Goal: Task Accomplishment & Management: Use online tool/utility

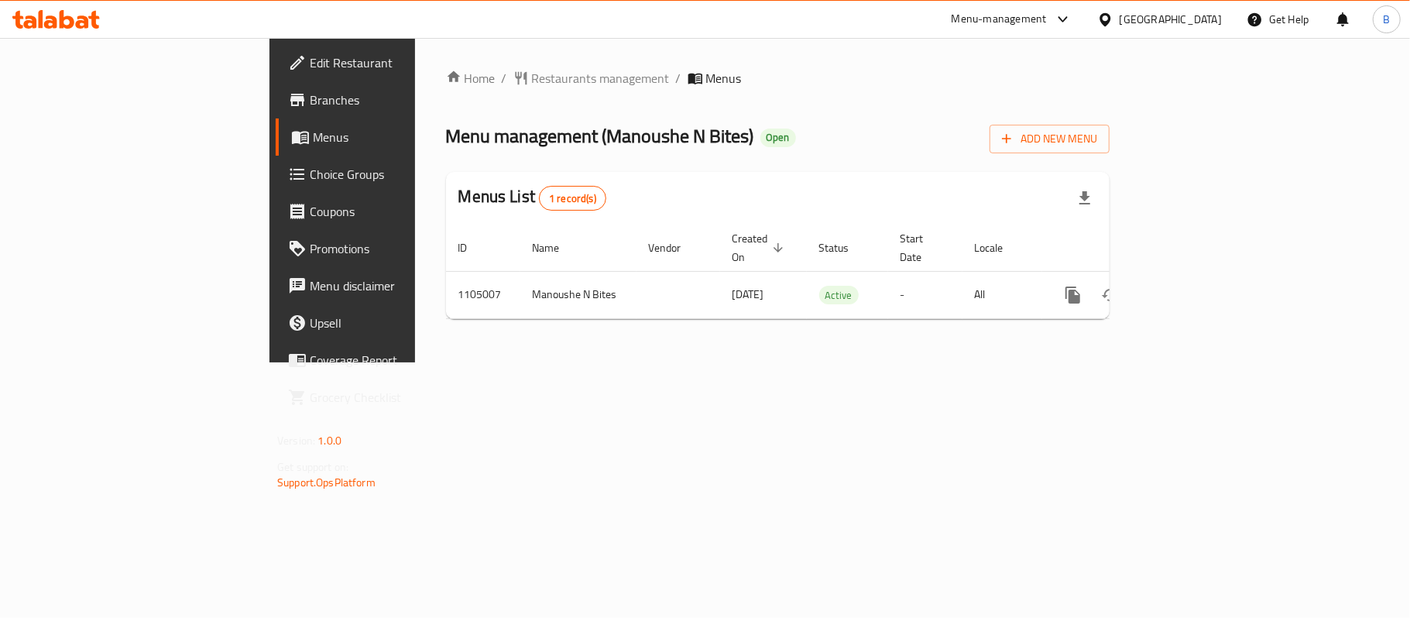
click at [310, 183] on span "Choice Groups" at bounding box center [401, 174] width 183 height 19
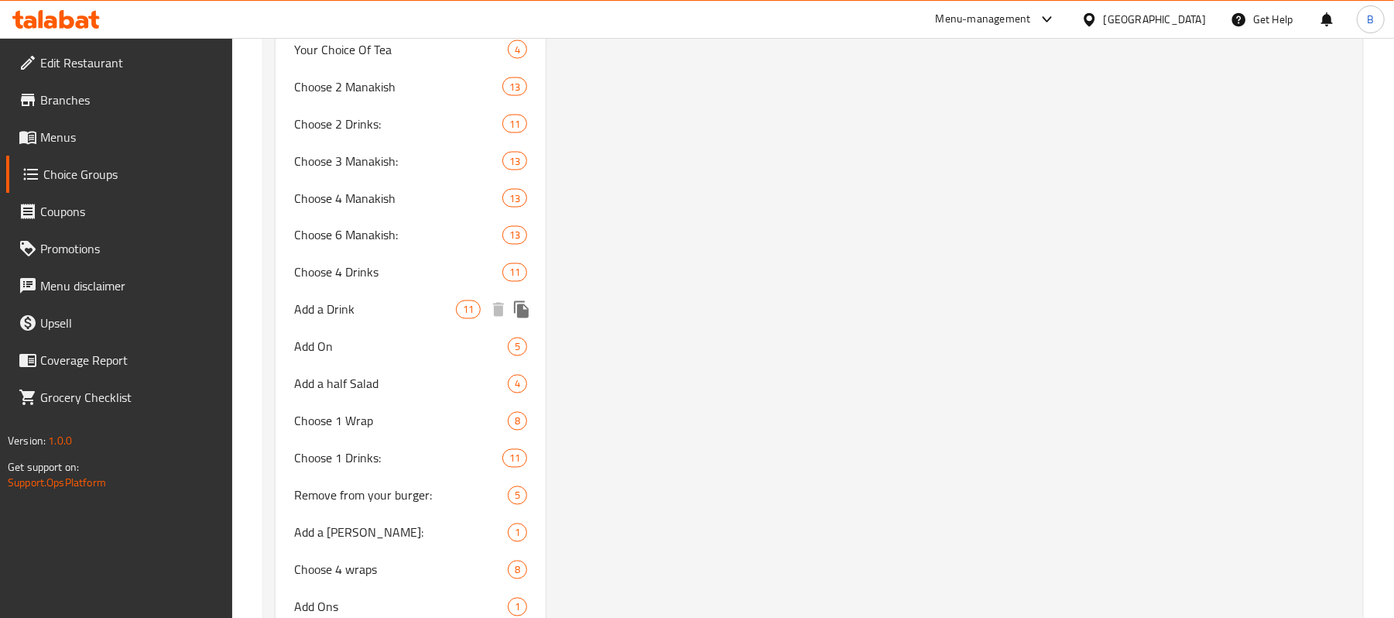
click at [432, 304] on span "Add a Drink" at bounding box center [375, 309] width 162 height 19
type input "Add a Drink"
type input "أضف مشروبًا"
type input "0"
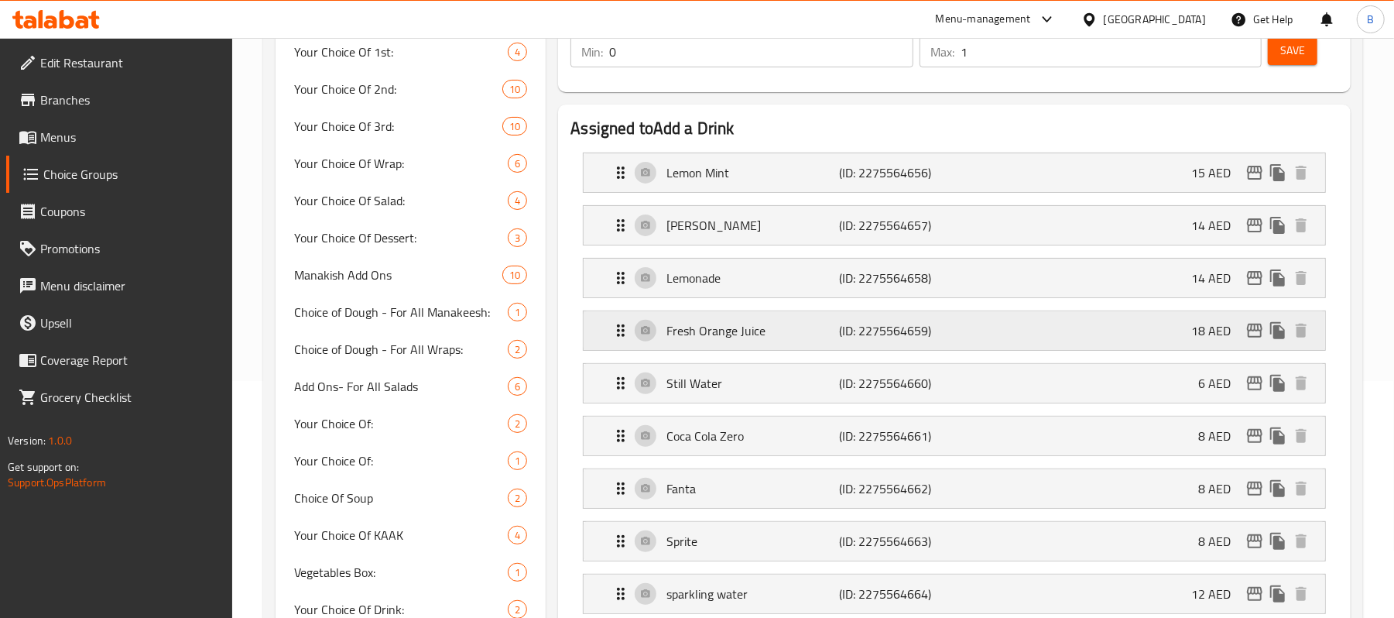
scroll to position [223, 0]
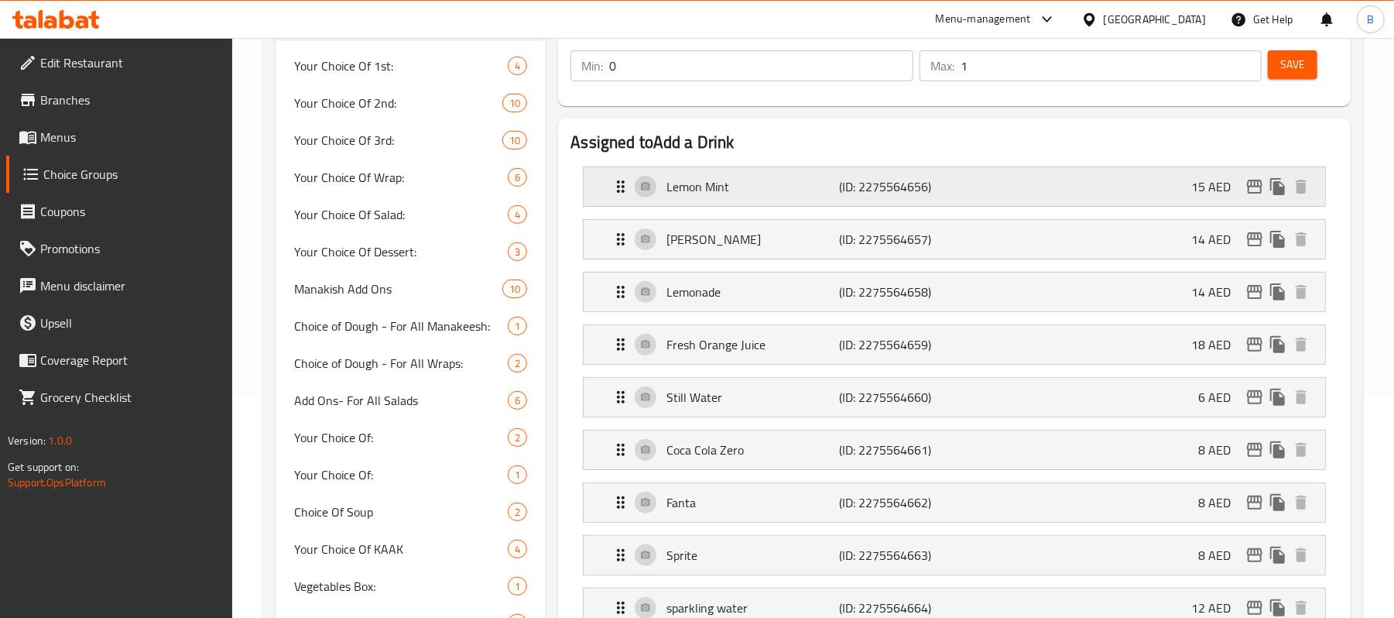
click at [784, 177] on p "Lemon Mint" at bounding box center [752, 186] width 173 height 19
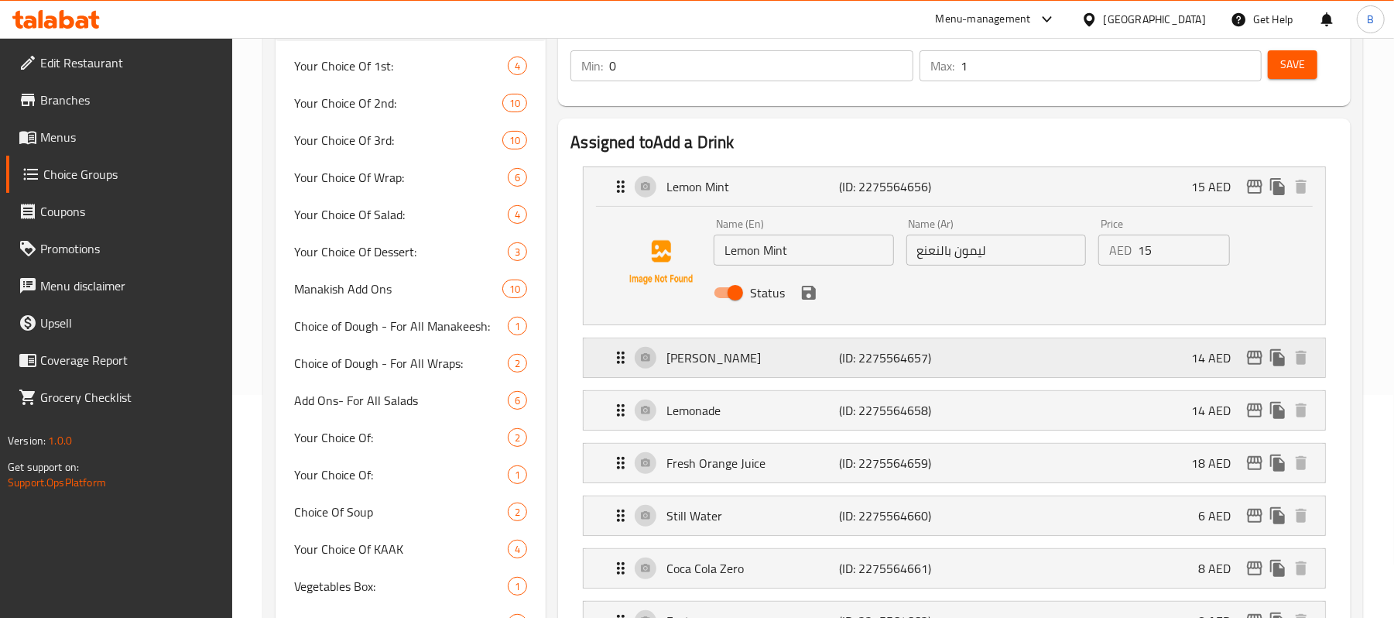
click at [762, 355] on p "[PERSON_NAME]" at bounding box center [752, 357] width 173 height 19
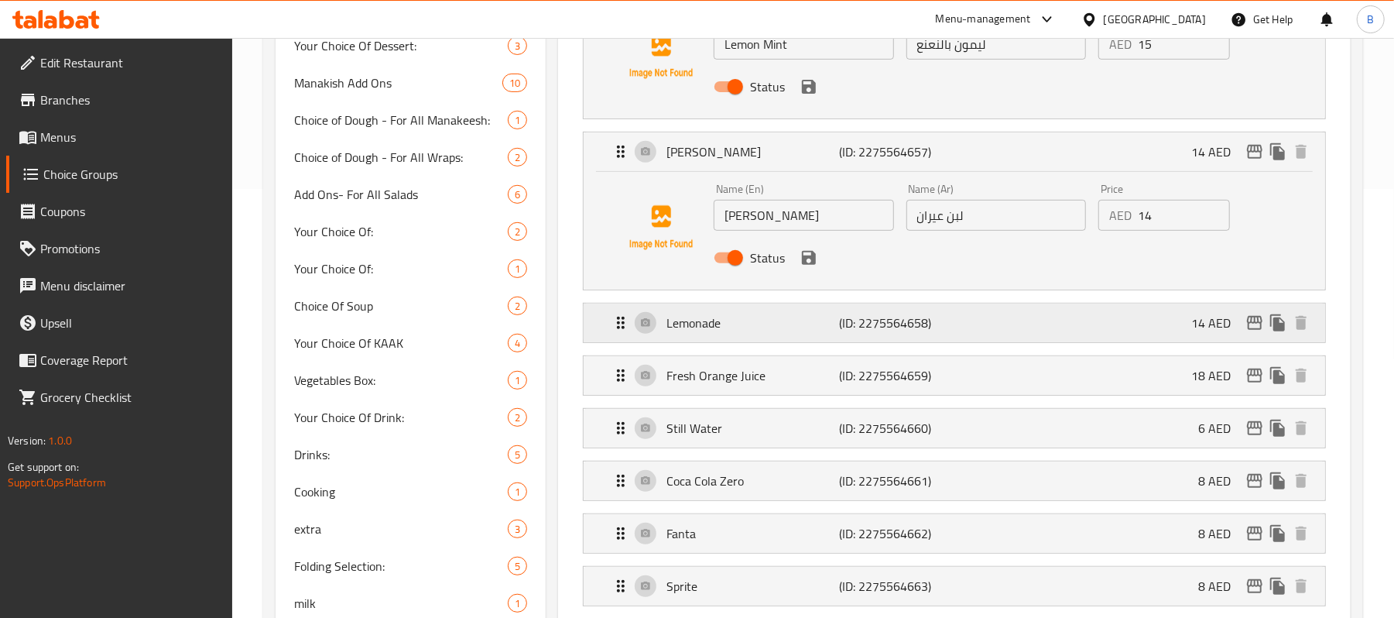
click at [781, 325] on p "Lemonade" at bounding box center [752, 322] width 173 height 19
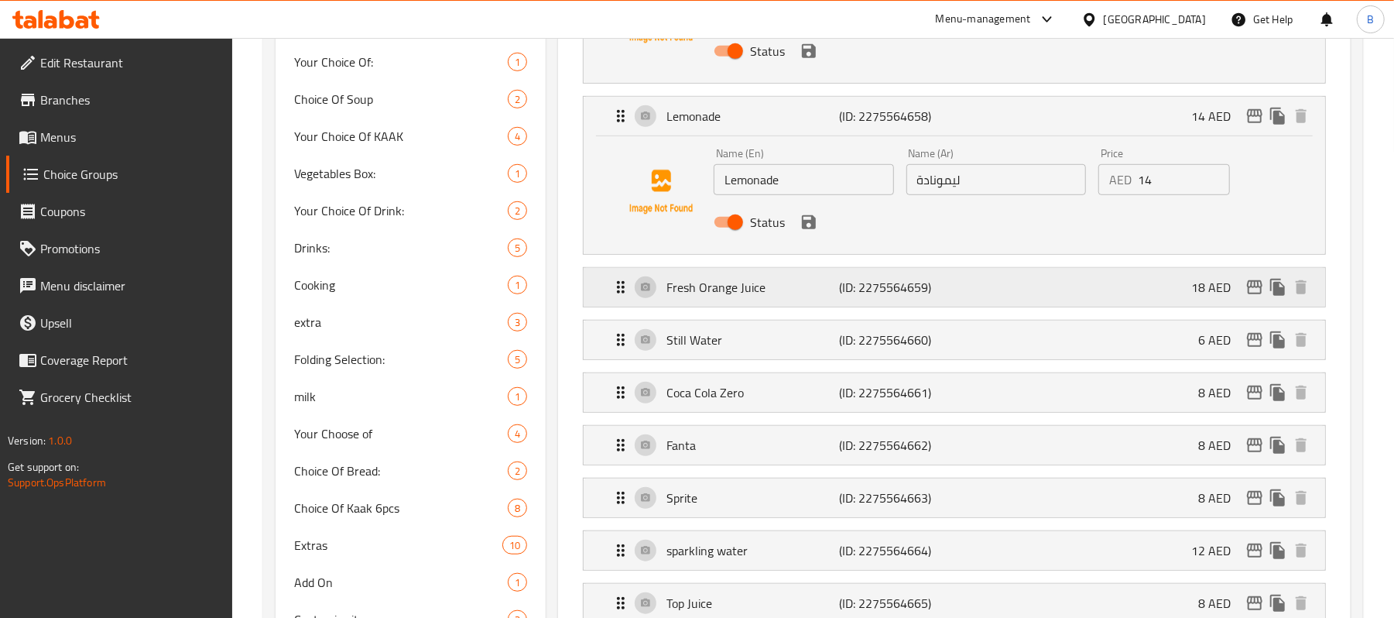
click at [816, 296] on p "Fresh Orange Juice" at bounding box center [752, 287] width 173 height 19
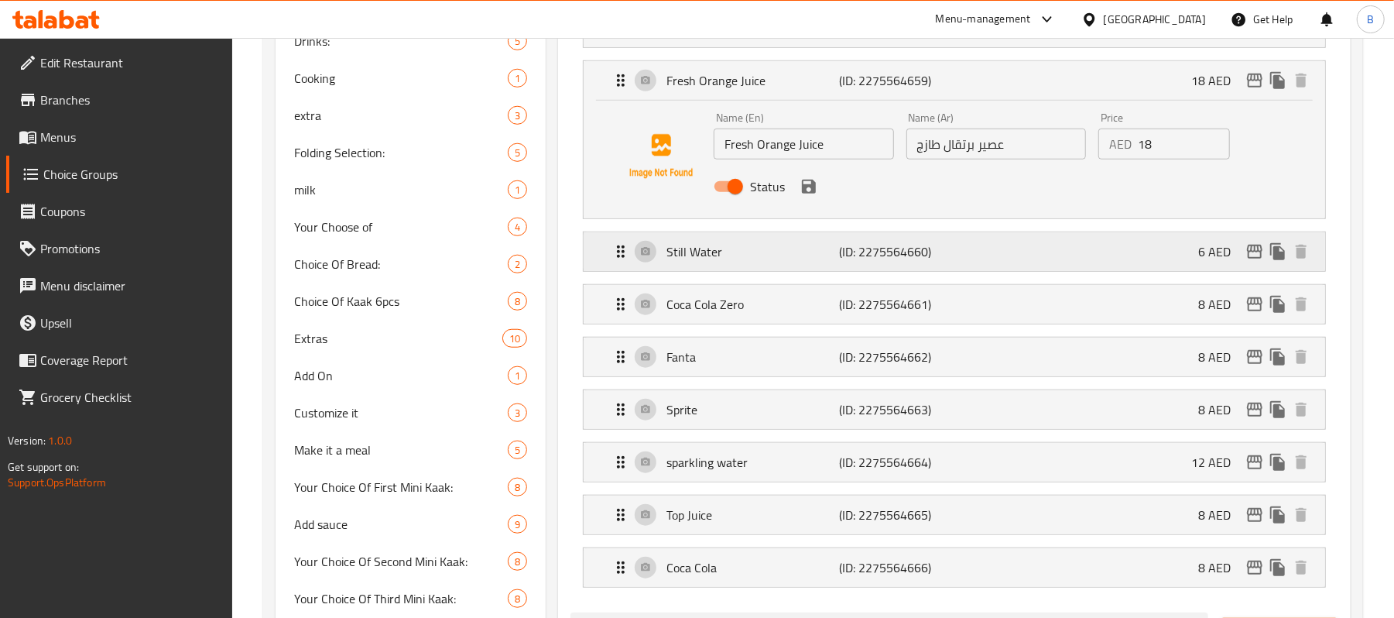
click at [858, 271] on div "Still Water (ID: 2275564660) 6 AED" at bounding box center [959, 251] width 695 height 39
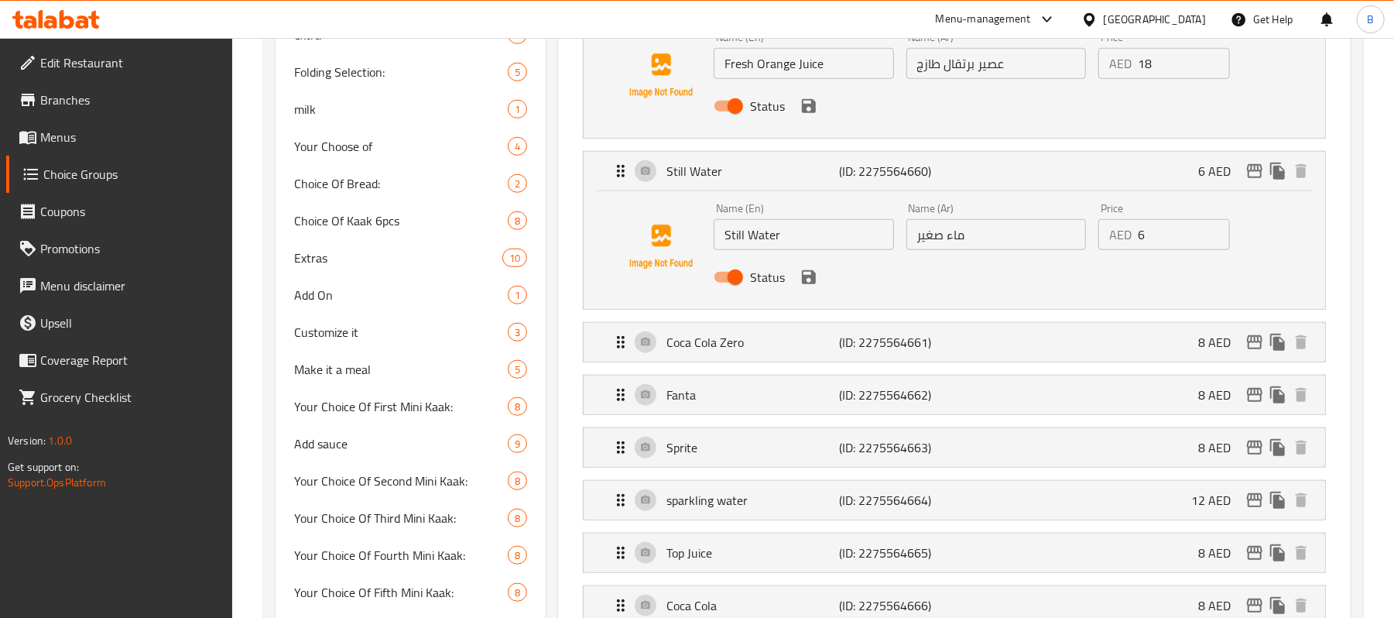
scroll to position [1152, 0]
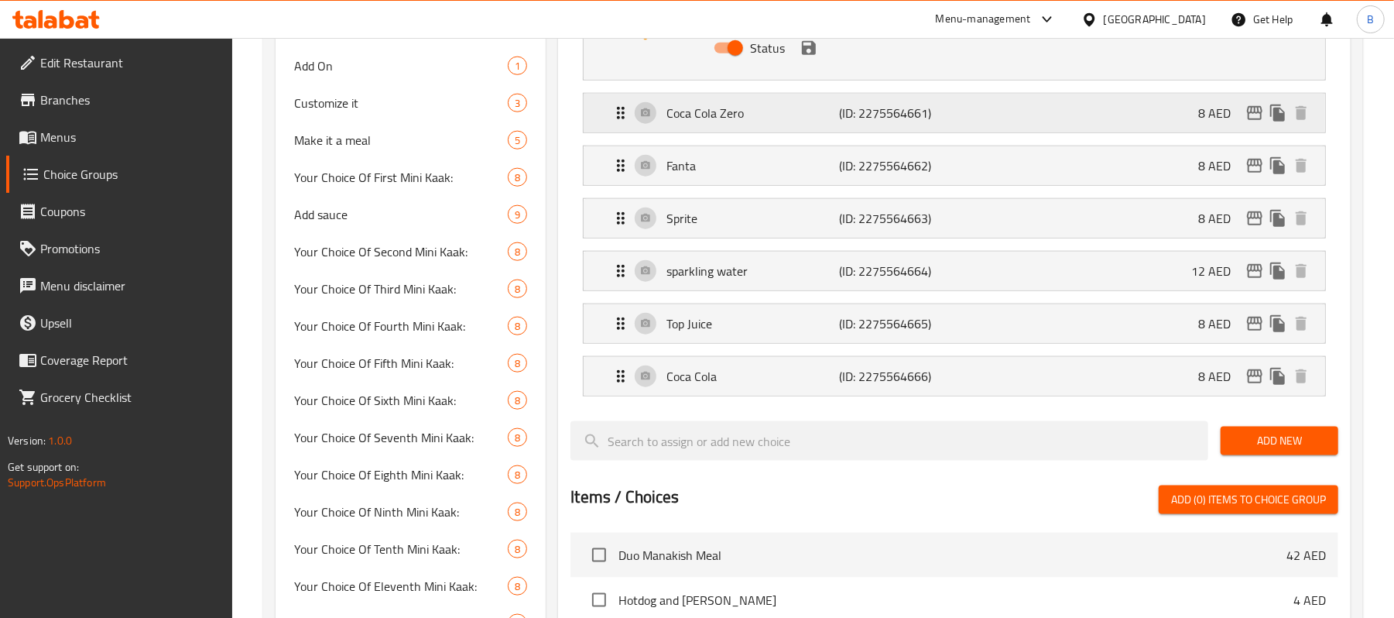
click at [927, 127] on div "Coca Cola Zero (ID: 2275564661) 8 AED" at bounding box center [959, 113] width 695 height 39
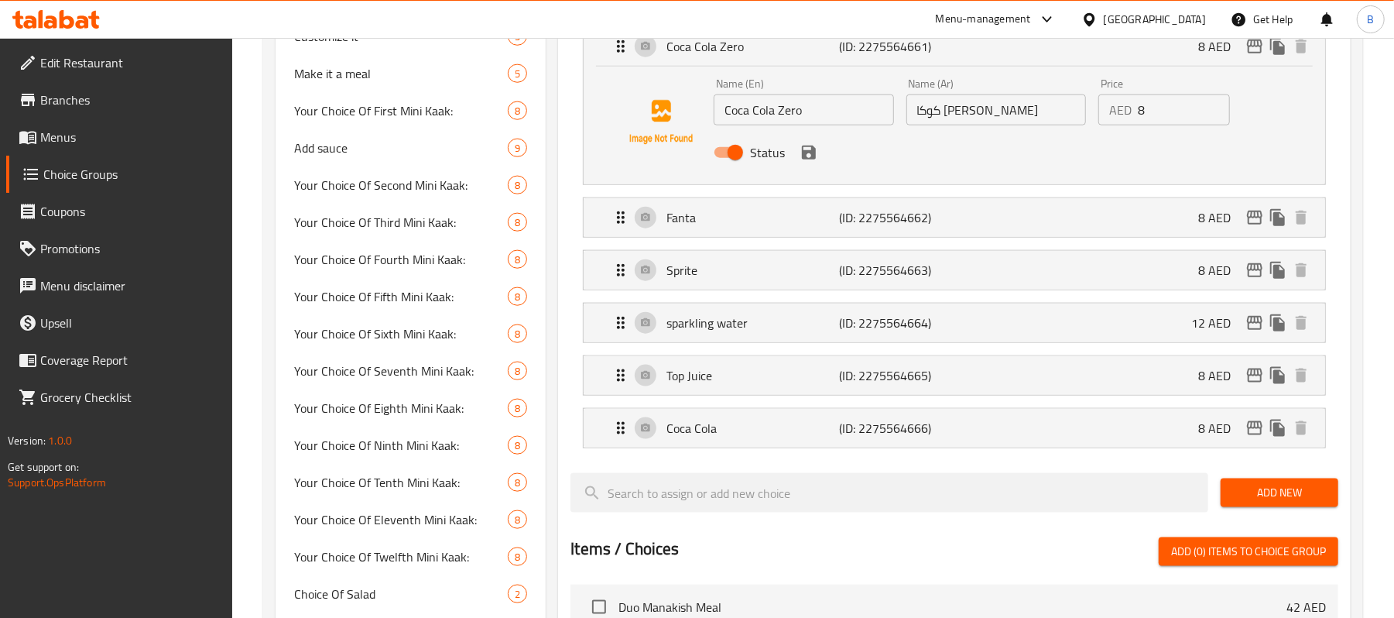
scroll to position [1255, 0]
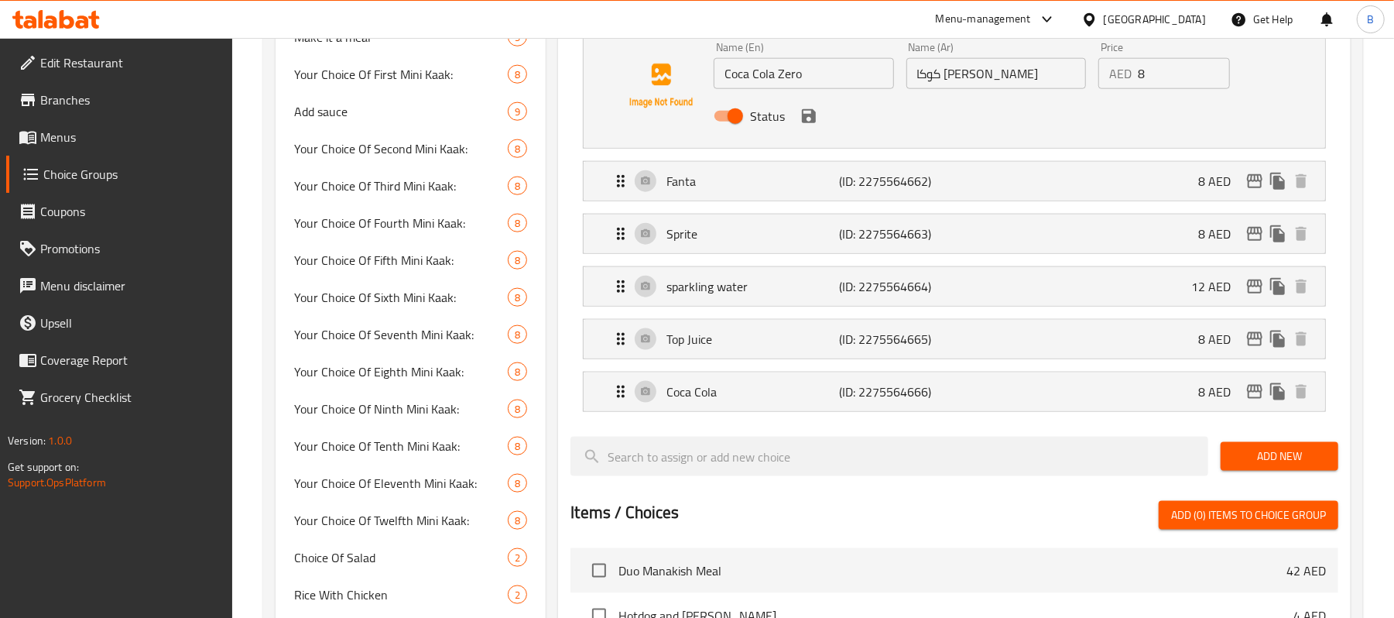
click at [932, 207] on li "Fanta (ID: 2275564662) 8 AED Name (En) Fanta Name (En) Name (Ar) فانتا Name (Ar…" at bounding box center [954, 181] width 768 height 53
click at [920, 183] on p "(ID: 2275564662)" at bounding box center [897, 181] width 115 height 19
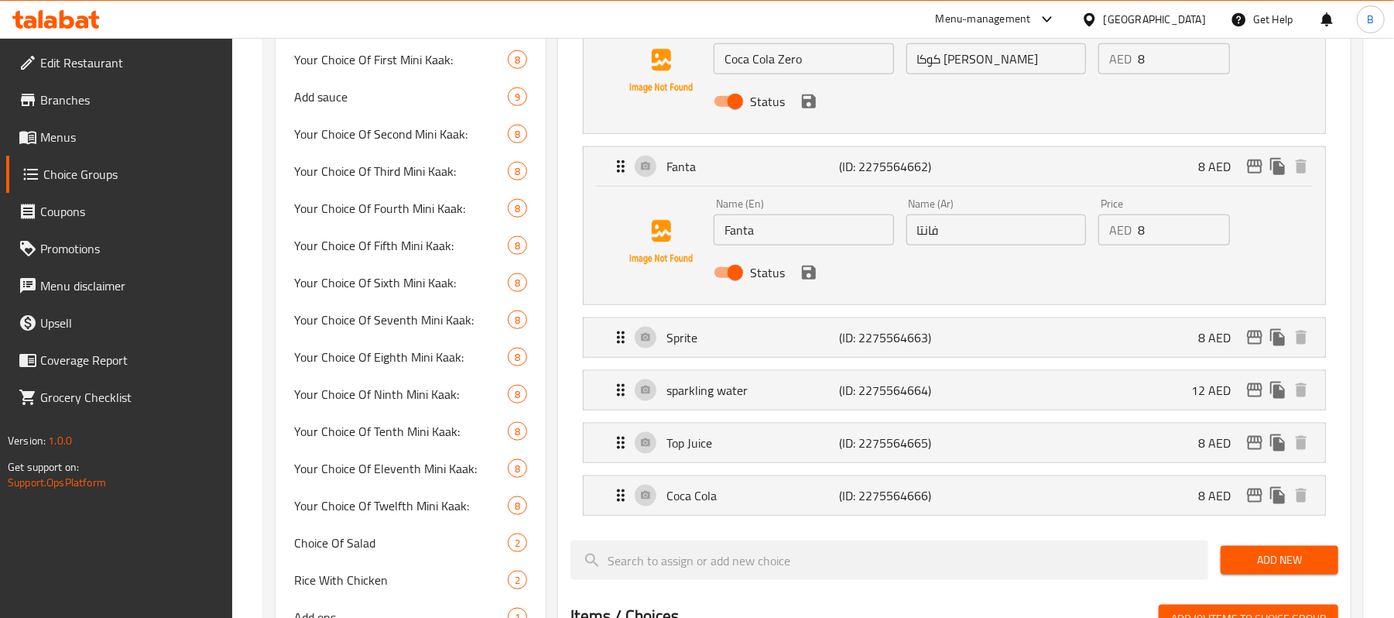
scroll to position [1564, 0]
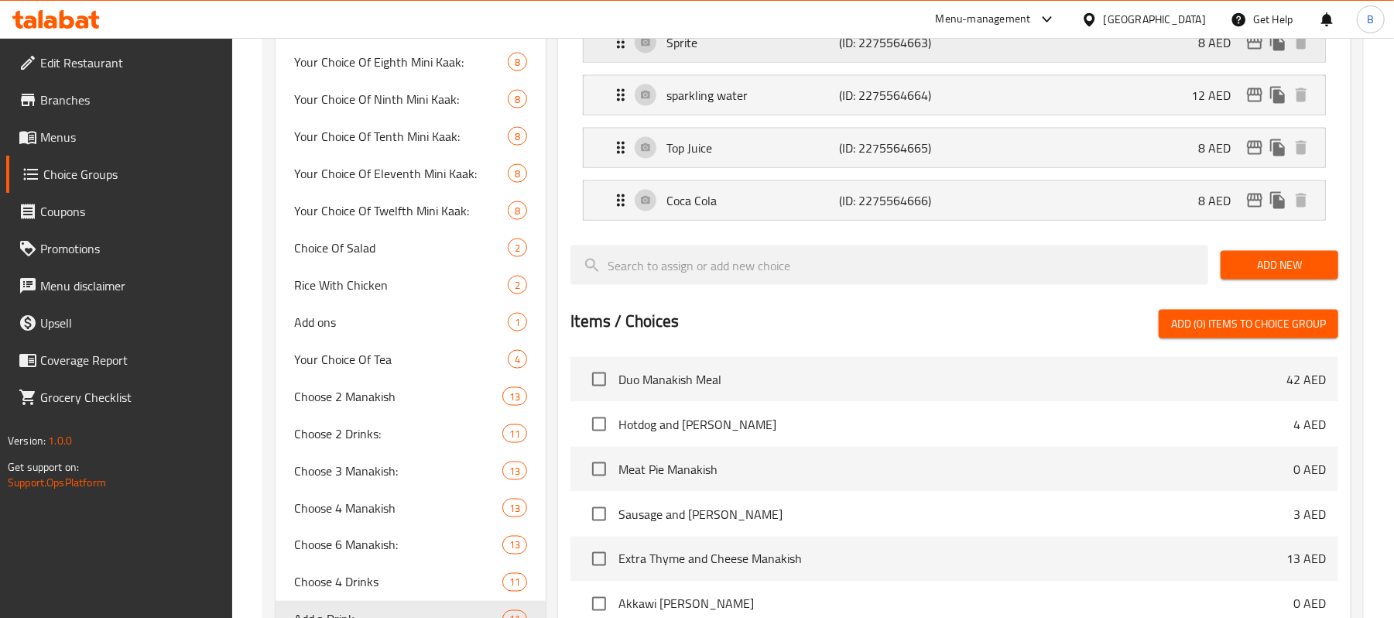
click at [963, 62] on div "Sprite (ID: 2275564663) 8 AED" at bounding box center [959, 42] width 695 height 39
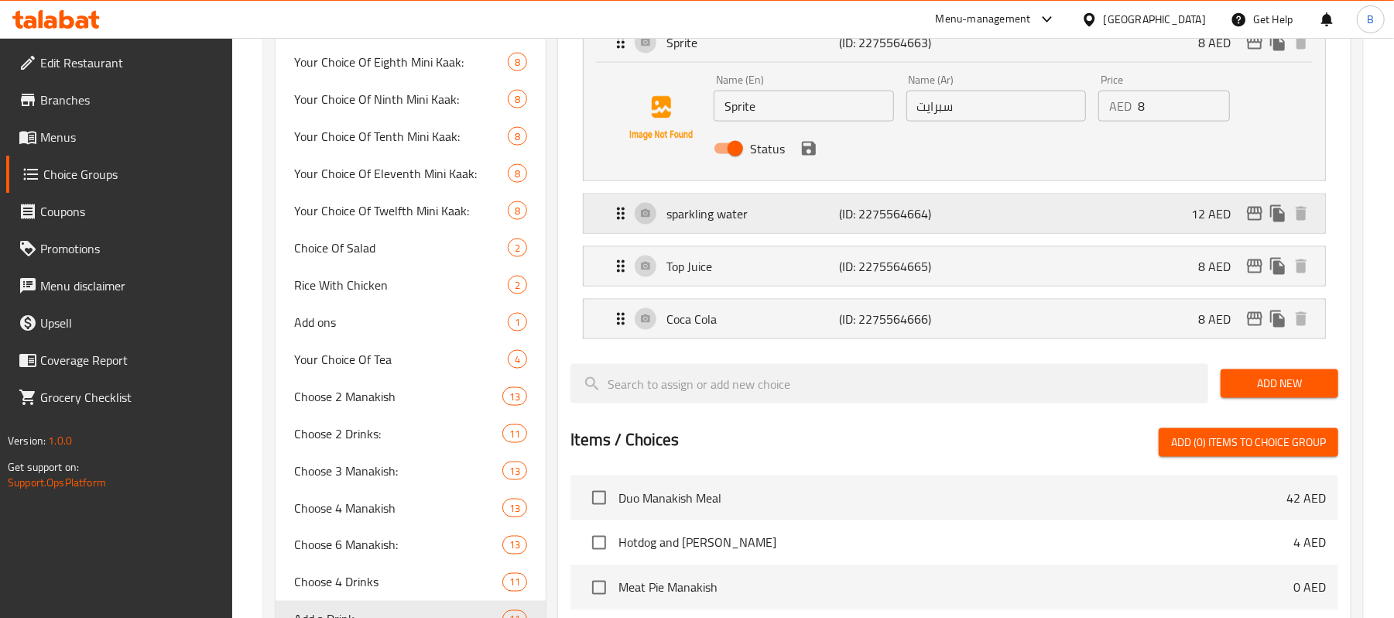
click at [921, 207] on p "(ID: 2275564664)" at bounding box center [897, 213] width 115 height 19
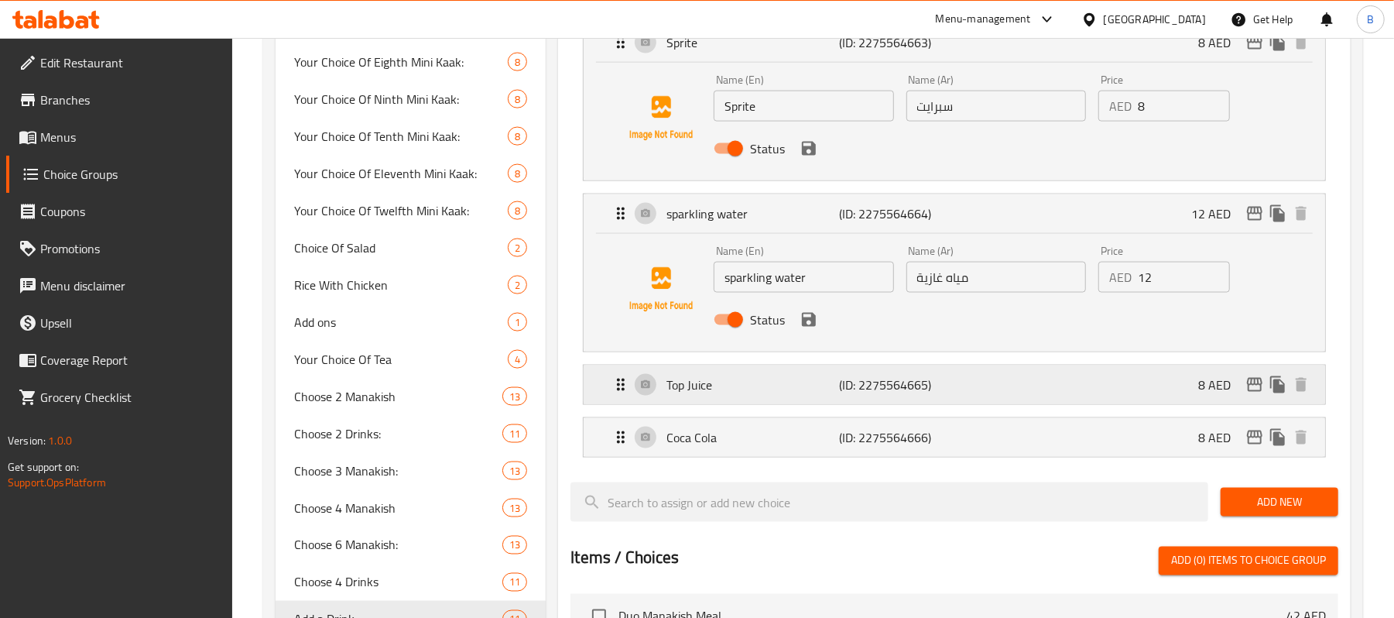
click at [916, 391] on p "(ID: 2275564665)" at bounding box center [897, 384] width 115 height 19
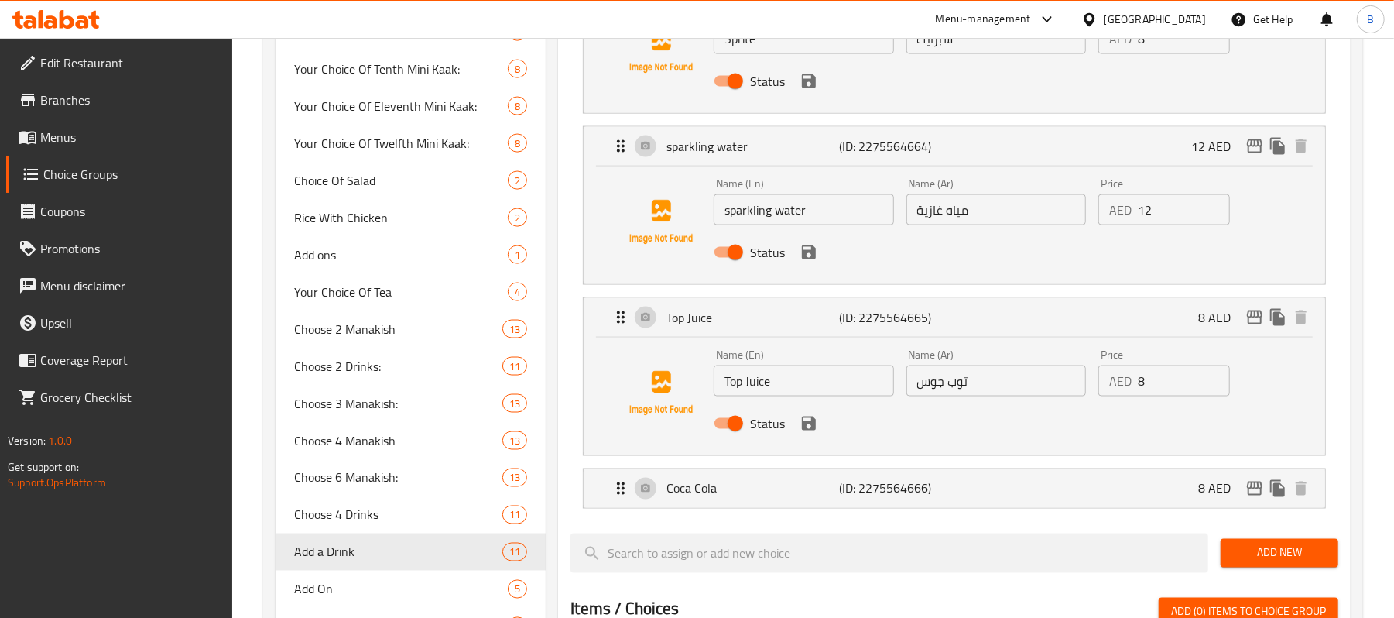
scroll to position [1667, 0]
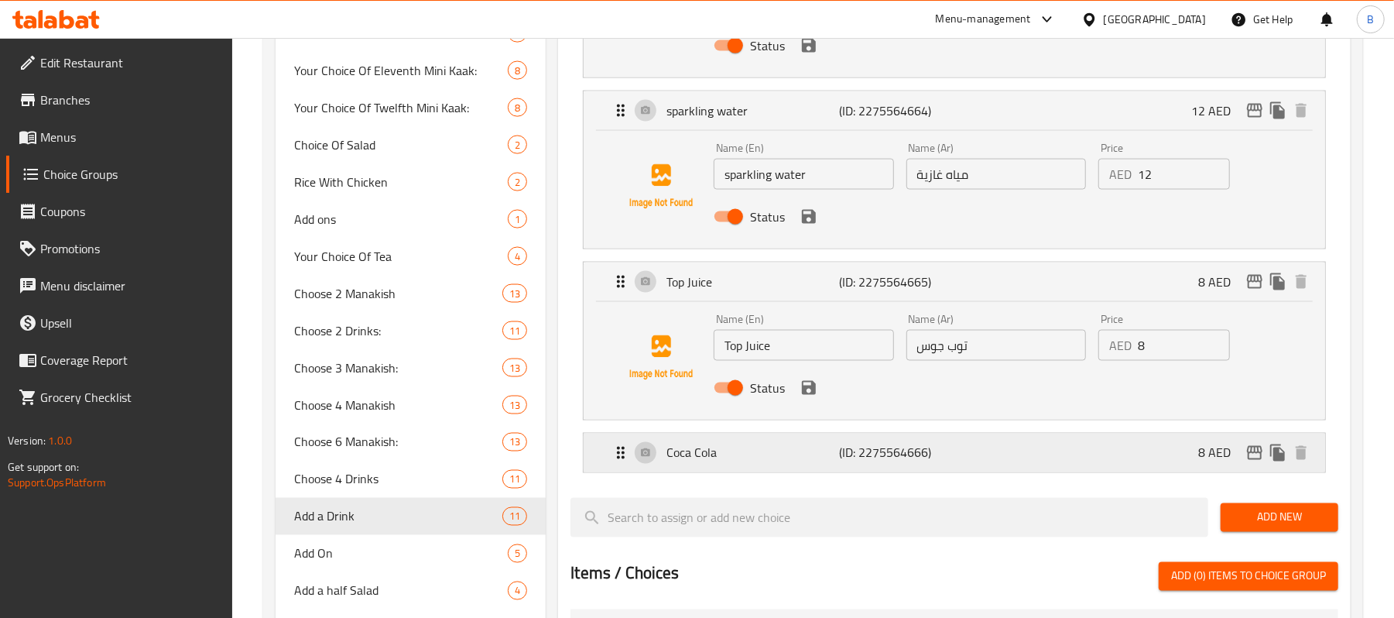
click at [902, 446] on p "(ID: 2275564666)" at bounding box center [897, 453] width 115 height 19
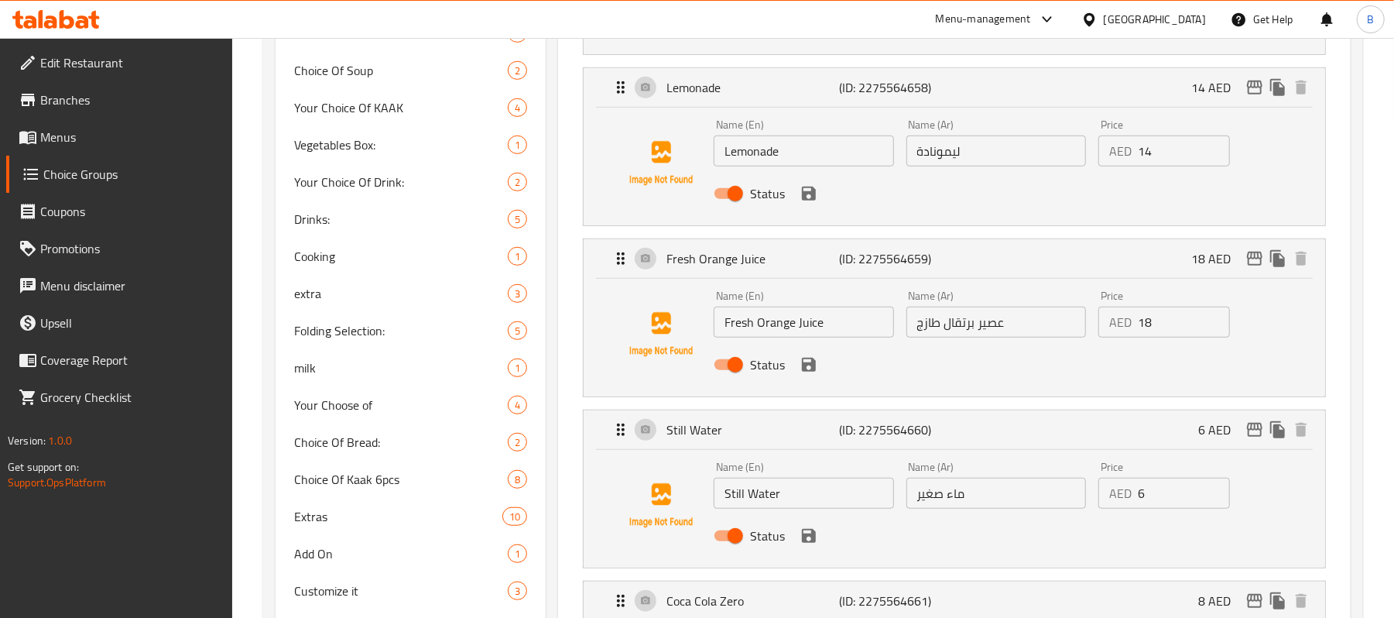
scroll to position [666, 0]
click at [976, 329] on input "عصير برتقال طازج" at bounding box center [996, 320] width 180 height 31
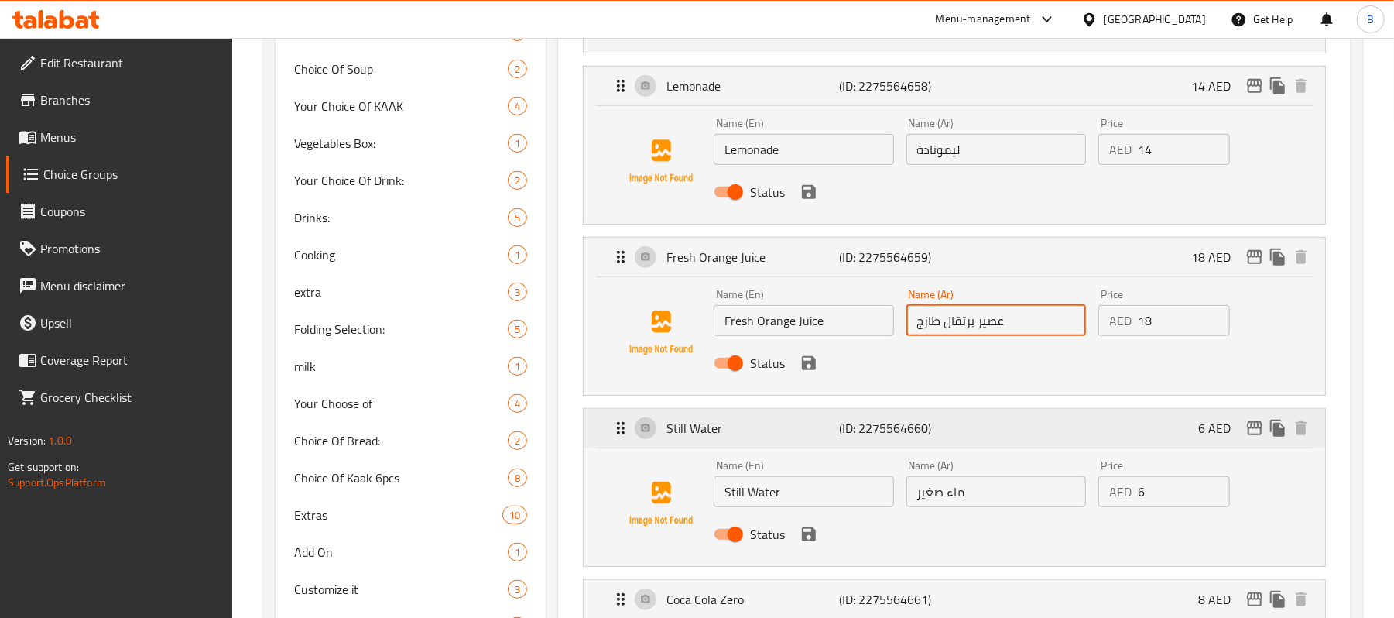
scroll to position [769, 0]
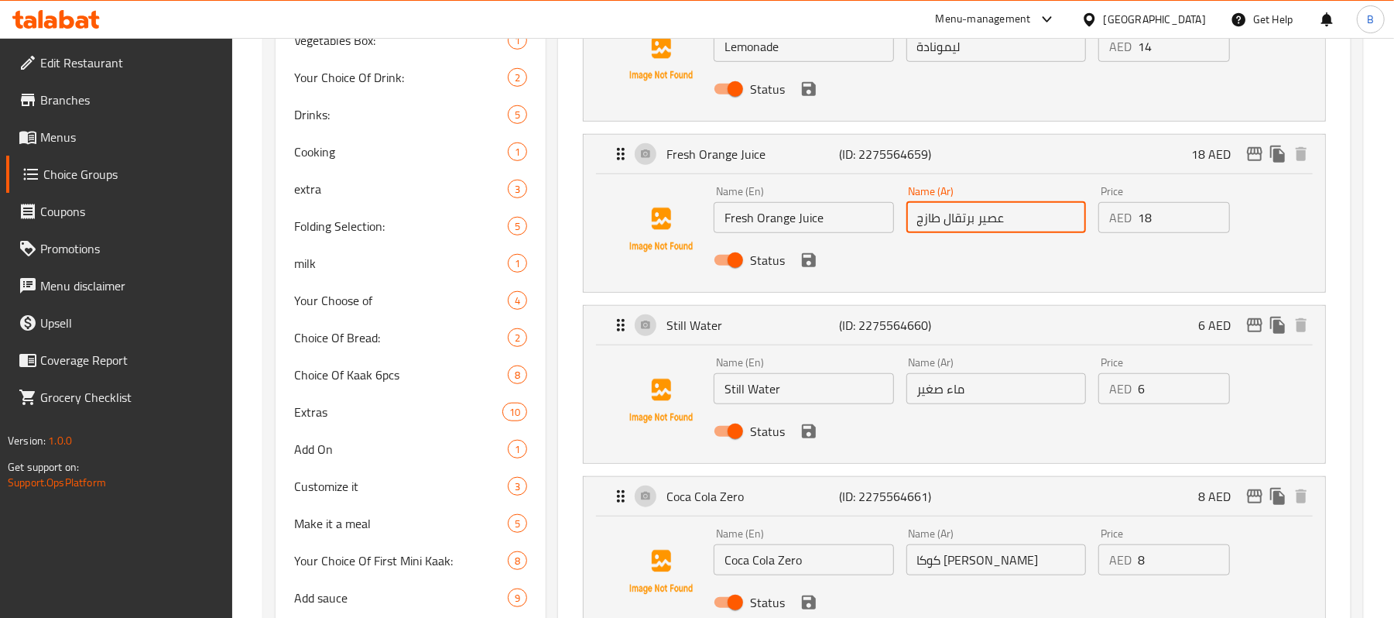
click at [809, 401] on input "Still Water" at bounding box center [804, 388] width 180 height 31
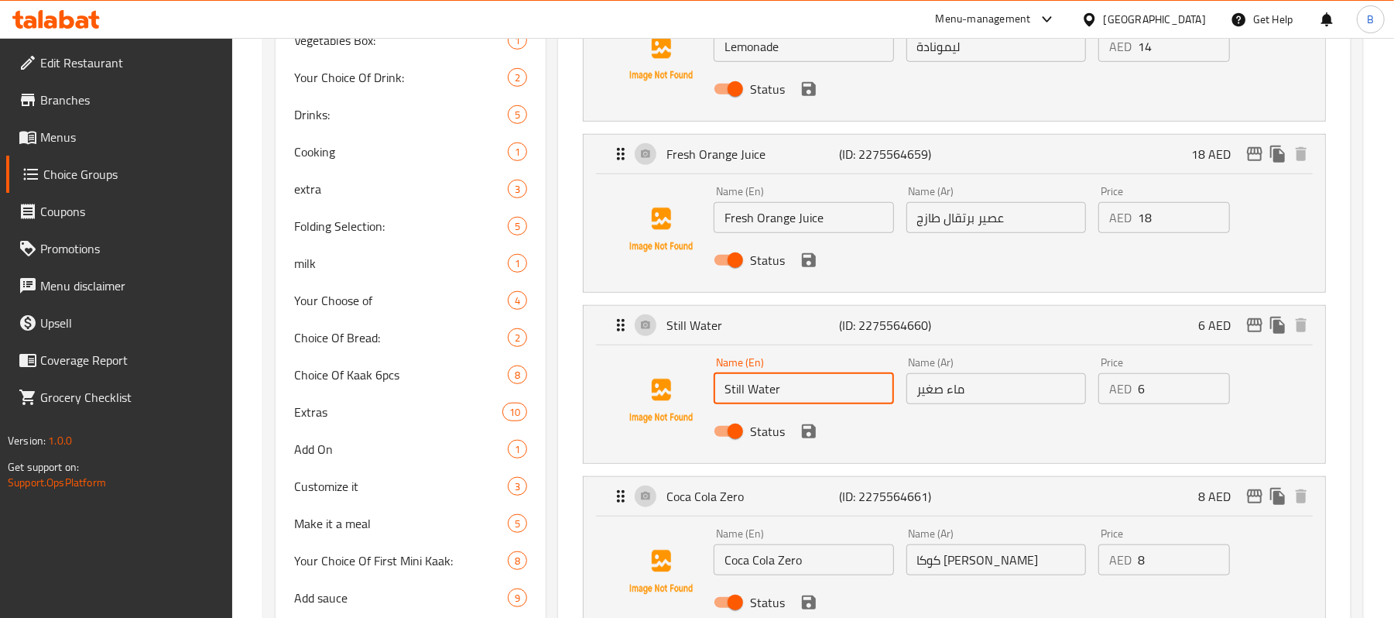
click at [809, 401] on input "Still Water" at bounding box center [804, 388] width 180 height 31
click at [977, 389] on input "ماء صغير" at bounding box center [996, 388] width 180 height 31
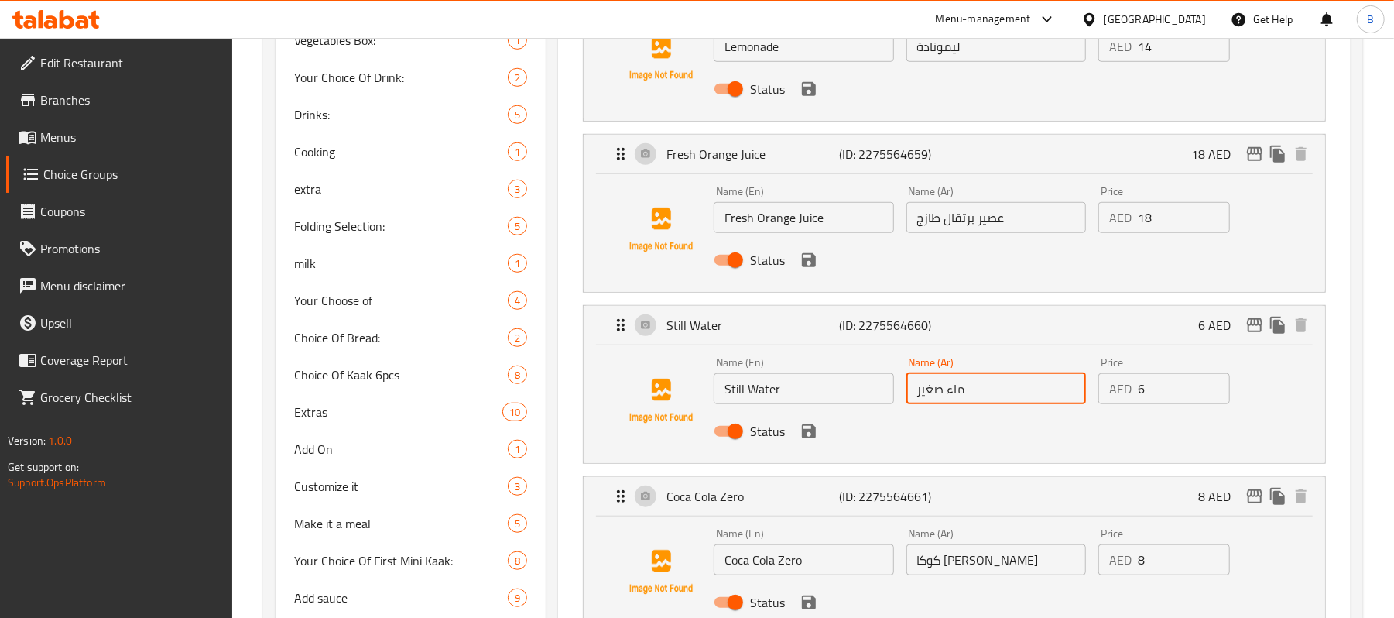
click at [977, 389] on input "ماء صغير" at bounding box center [996, 388] width 180 height 31
paste input "ياه معدنية"
click at [808, 434] on icon "save" at bounding box center [809, 431] width 19 height 19
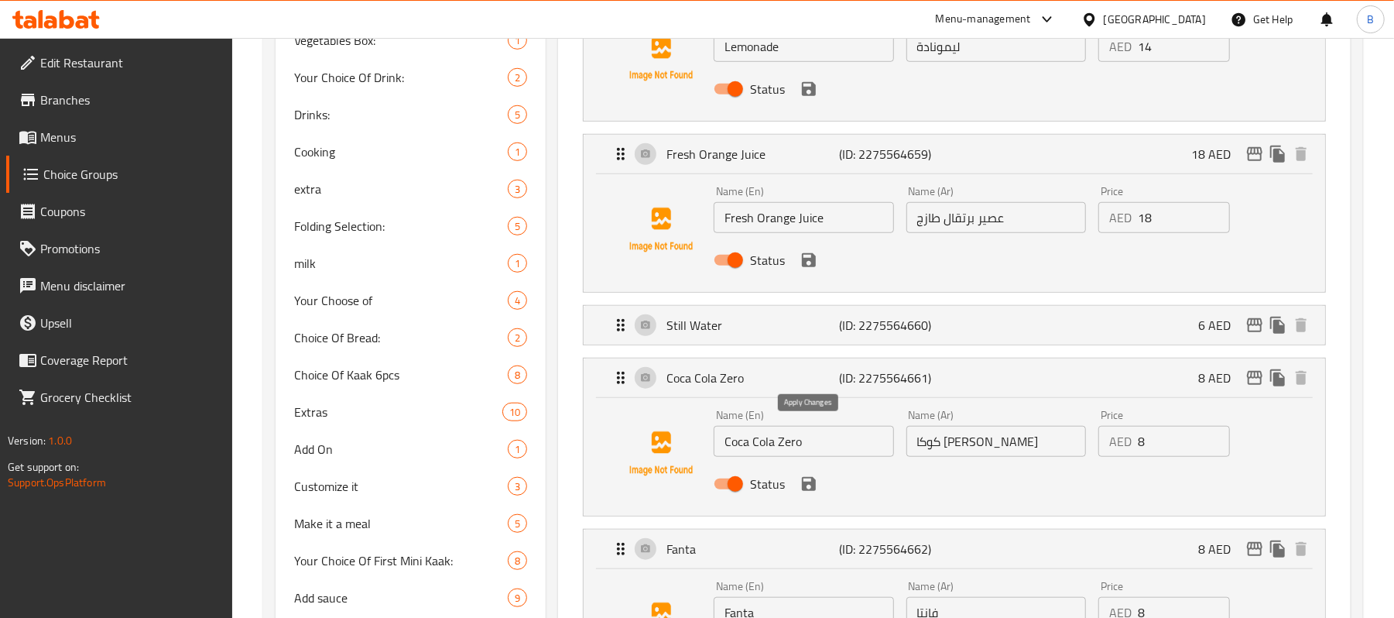
type input "مياه معدنية"
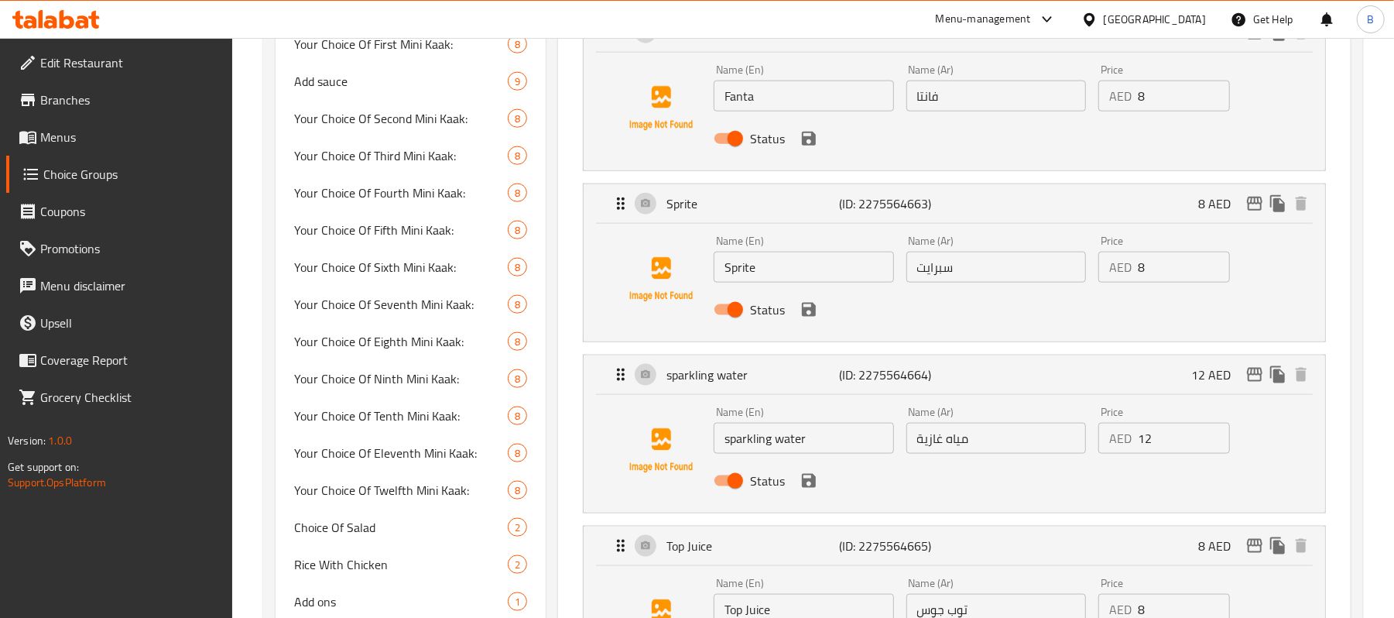
scroll to position [1388, 0]
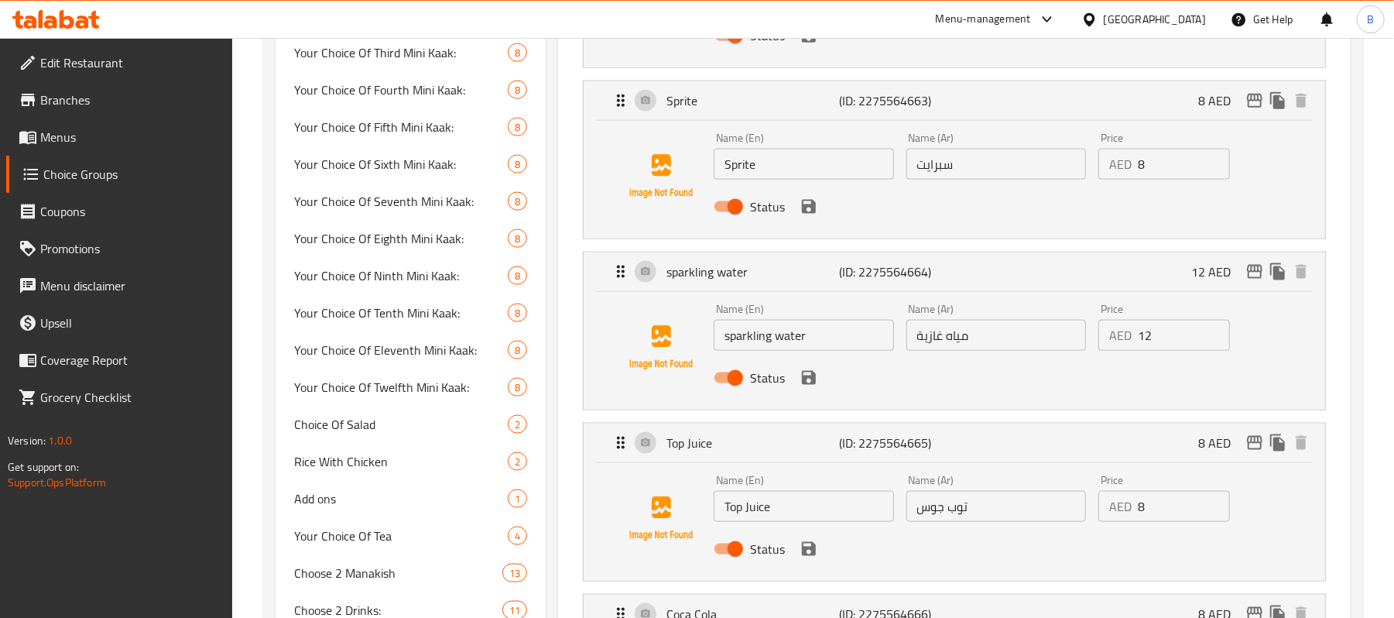
click at [817, 345] on input "sparkling water" at bounding box center [804, 335] width 180 height 31
click at [941, 337] on input "مياه غازية" at bounding box center [996, 335] width 180 height 31
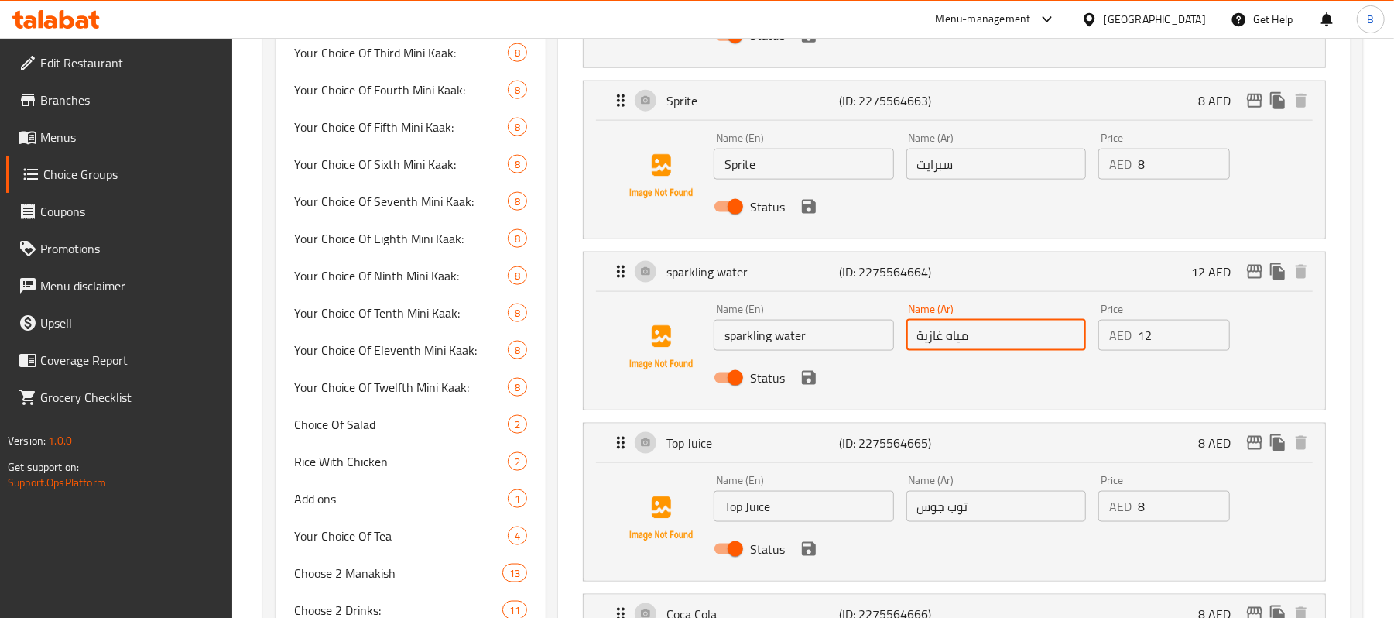
click at [941, 337] on input "مياه غازية" at bounding box center [996, 335] width 180 height 31
paste input "فوارة"
click at [803, 385] on icon "save" at bounding box center [809, 378] width 14 height 14
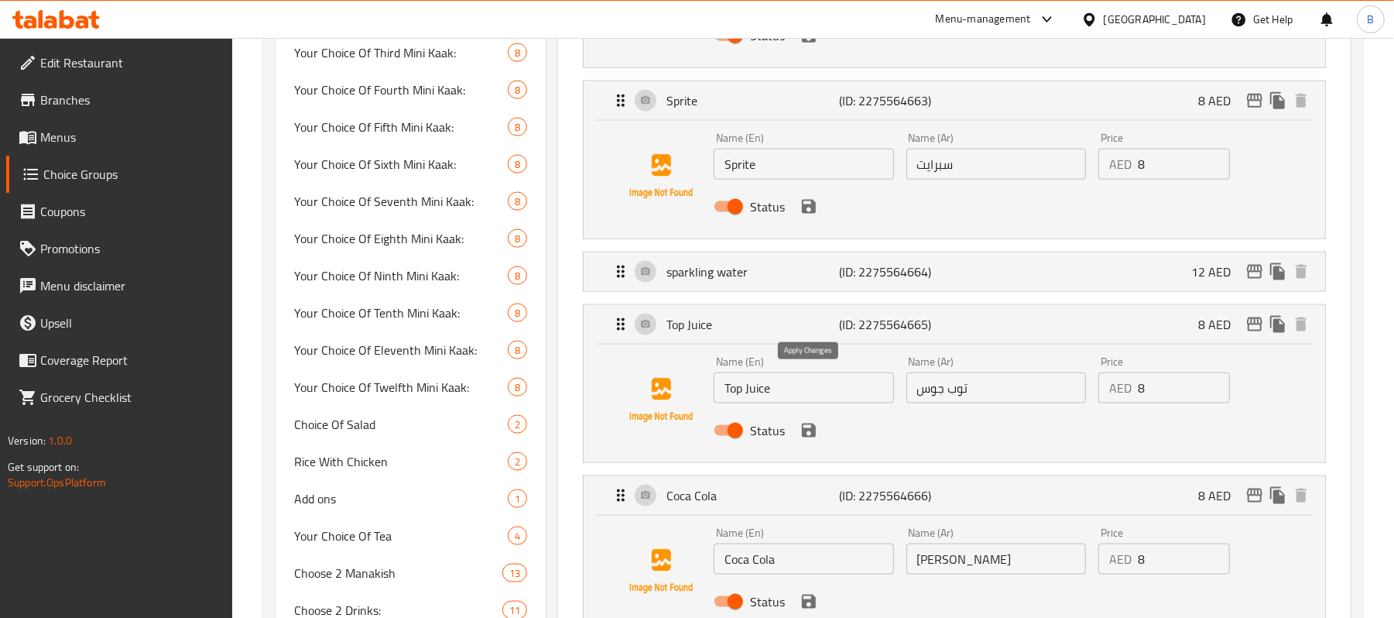
type input "مياه فوارة"
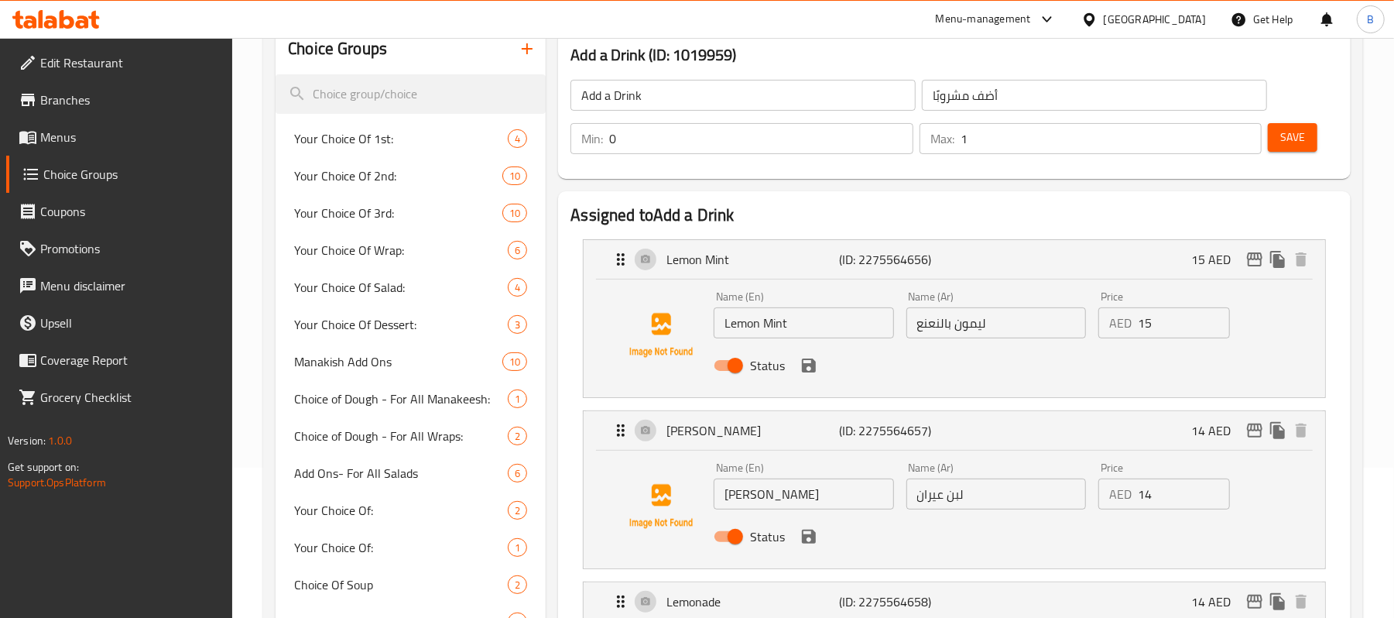
scroll to position [149, 0]
click at [1293, 146] on span "Save" at bounding box center [1292, 137] width 25 height 19
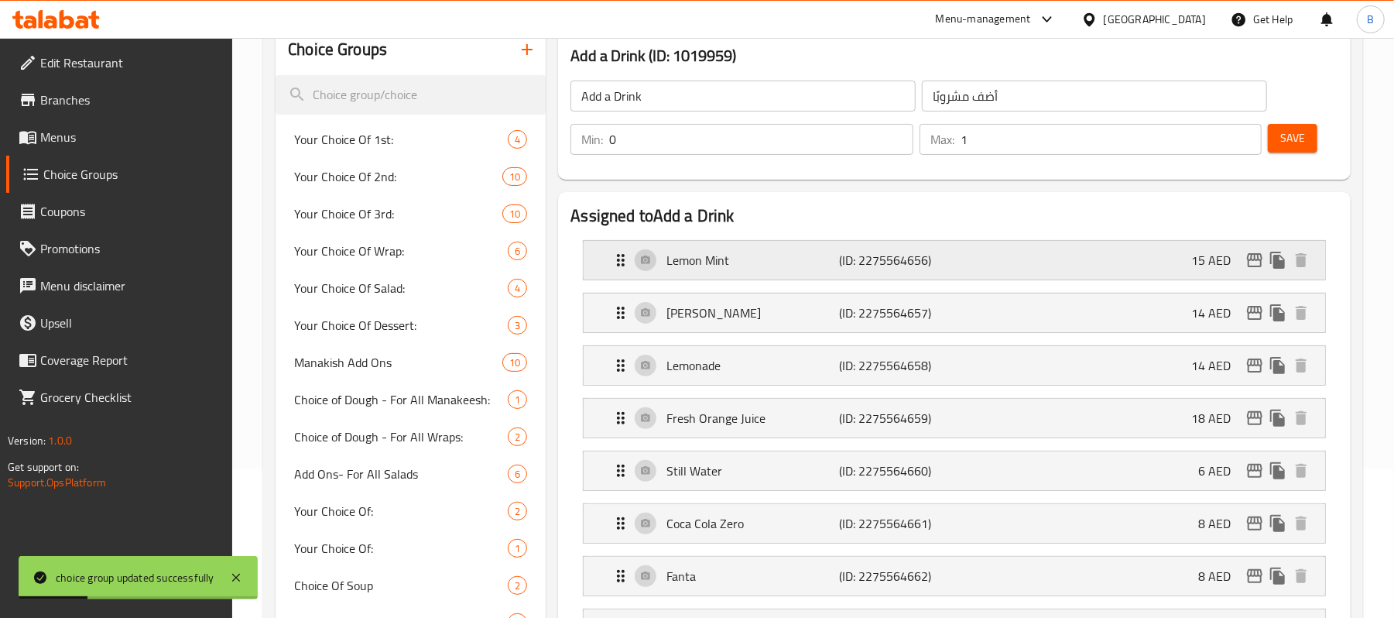
click at [892, 252] on p "(ID: 2275564656)" at bounding box center [897, 260] width 115 height 19
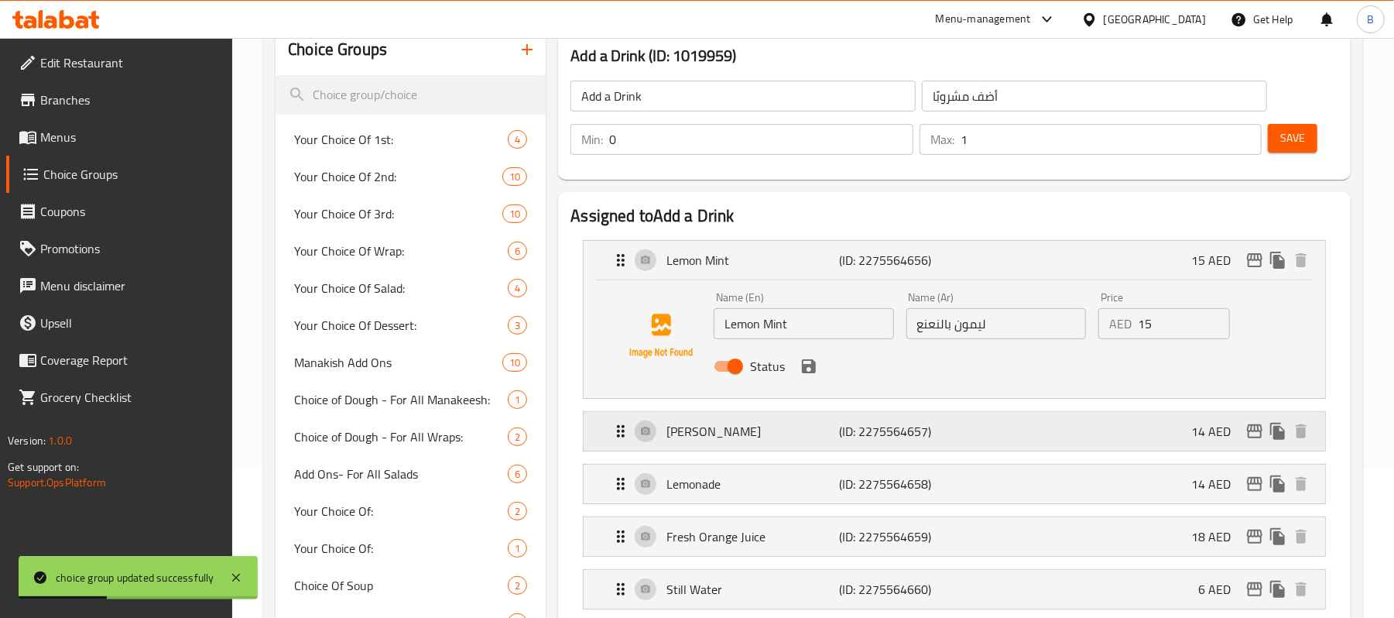
click at [805, 430] on p "[PERSON_NAME]" at bounding box center [752, 431] width 173 height 19
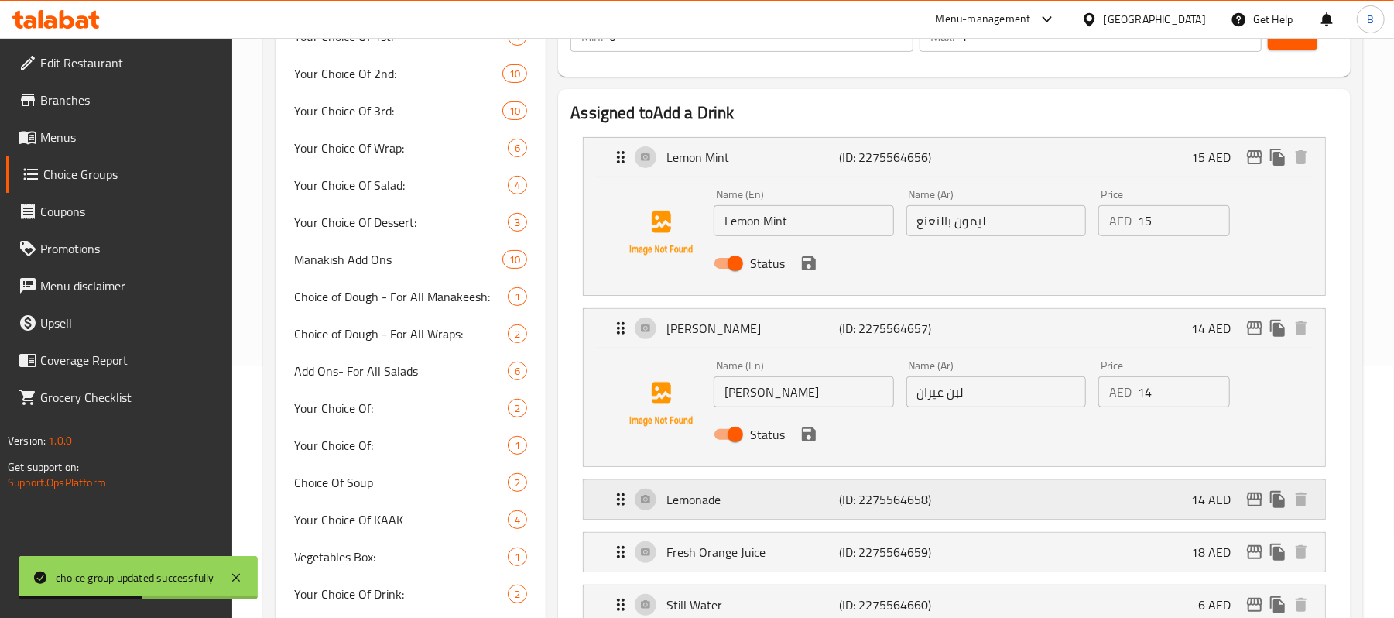
click at [828, 493] on p "Lemonade" at bounding box center [752, 499] width 173 height 19
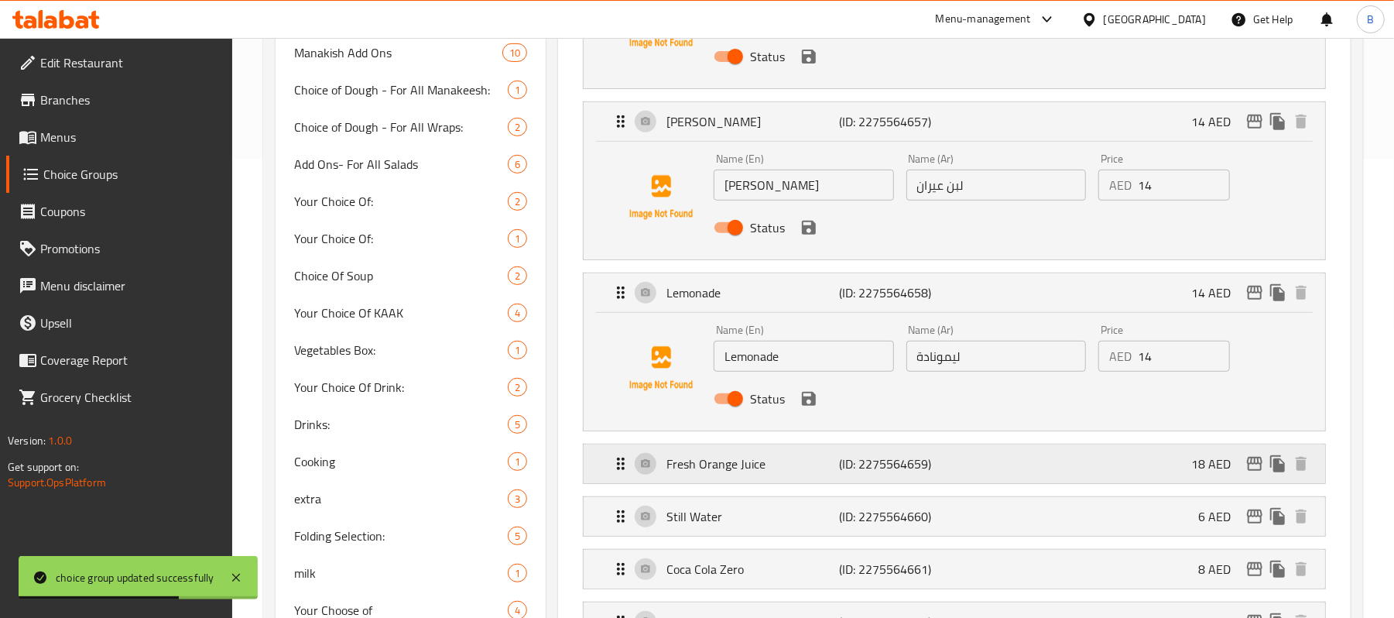
click at [921, 478] on div "Fresh Orange Juice (ID: 2275564659) 18 AED" at bounding box center [959, 463] width 695 height 39
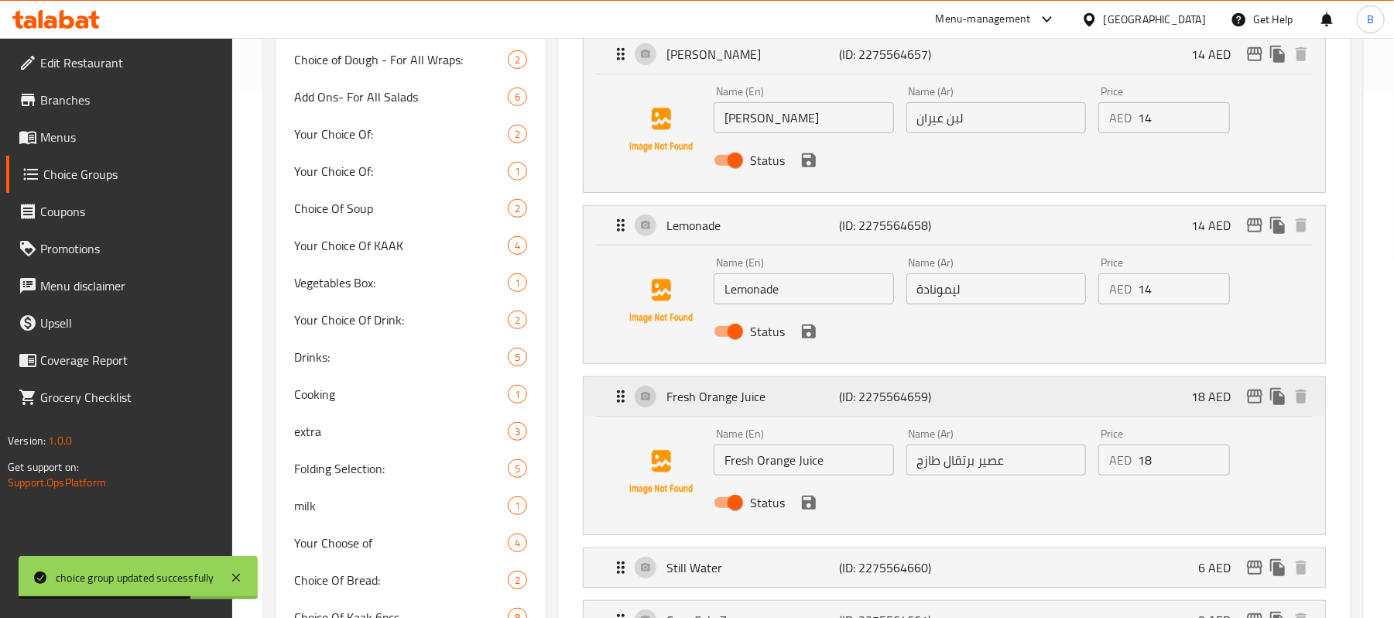
scroll to position [562, 0]
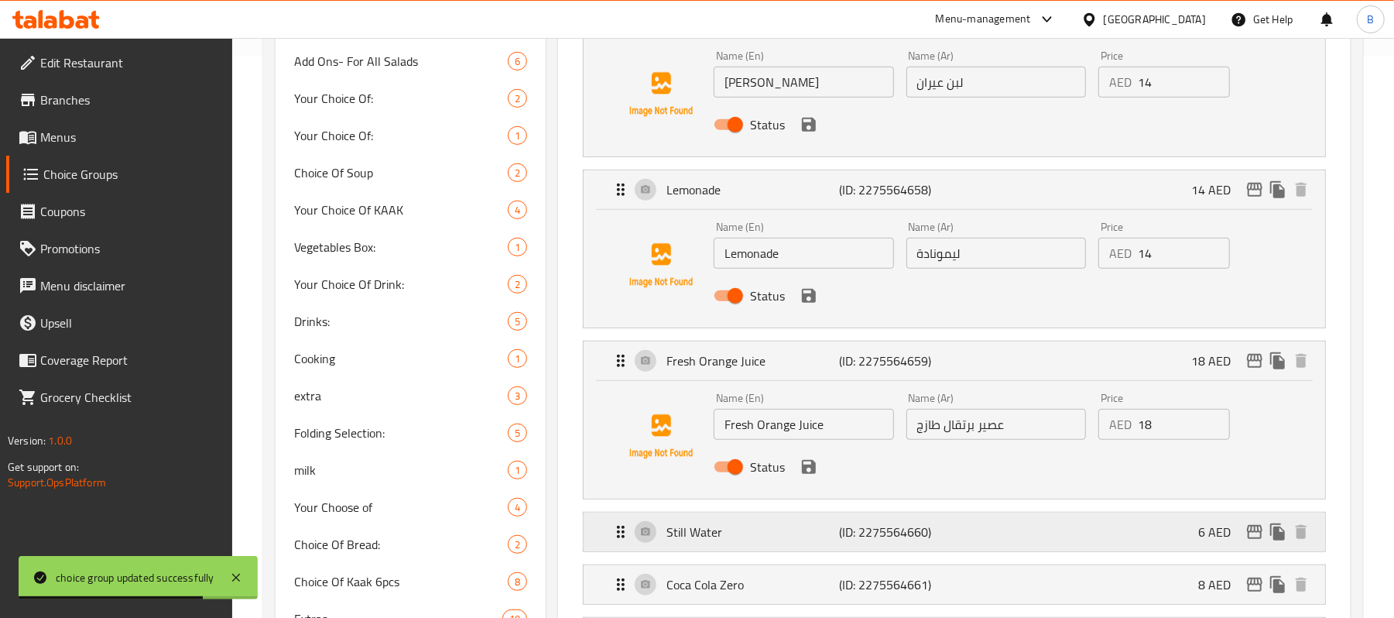
drag, startPoint x: 937, startPoint y: 499, endPoint x: 933, endPoint y: 530, distance: 31.2
click at [935, 515] on nav "Lemon Mint (ID: 2275564656) 15 AED Name (En) Lemon Mint Name (En) Name (Ar) ليم…" at bounding box center [954, 347] width 768 height 1065
click at [926, 517] on div "Still Water (ID: 2275564660) 6 AED" at bounding box center [959, 531] width 695 height 39
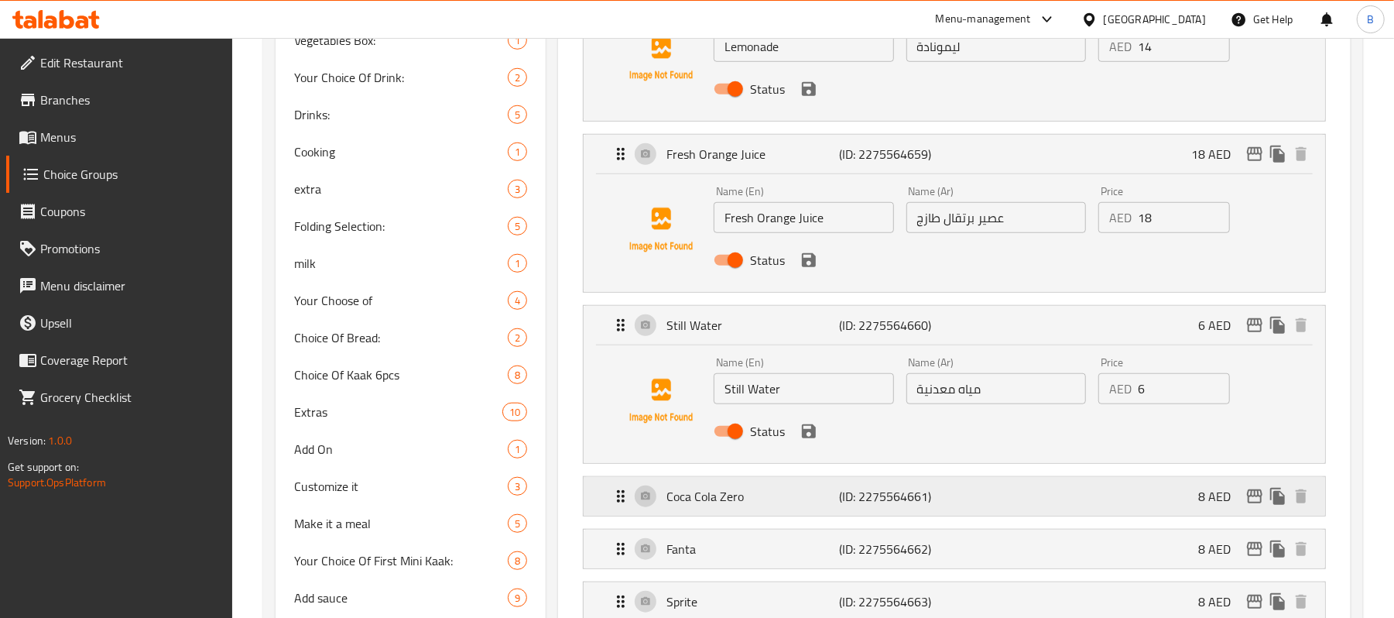
click at [887, 500] on p "(ID: 2275564661)" at bounding box center [897, 496] width 115 height 19
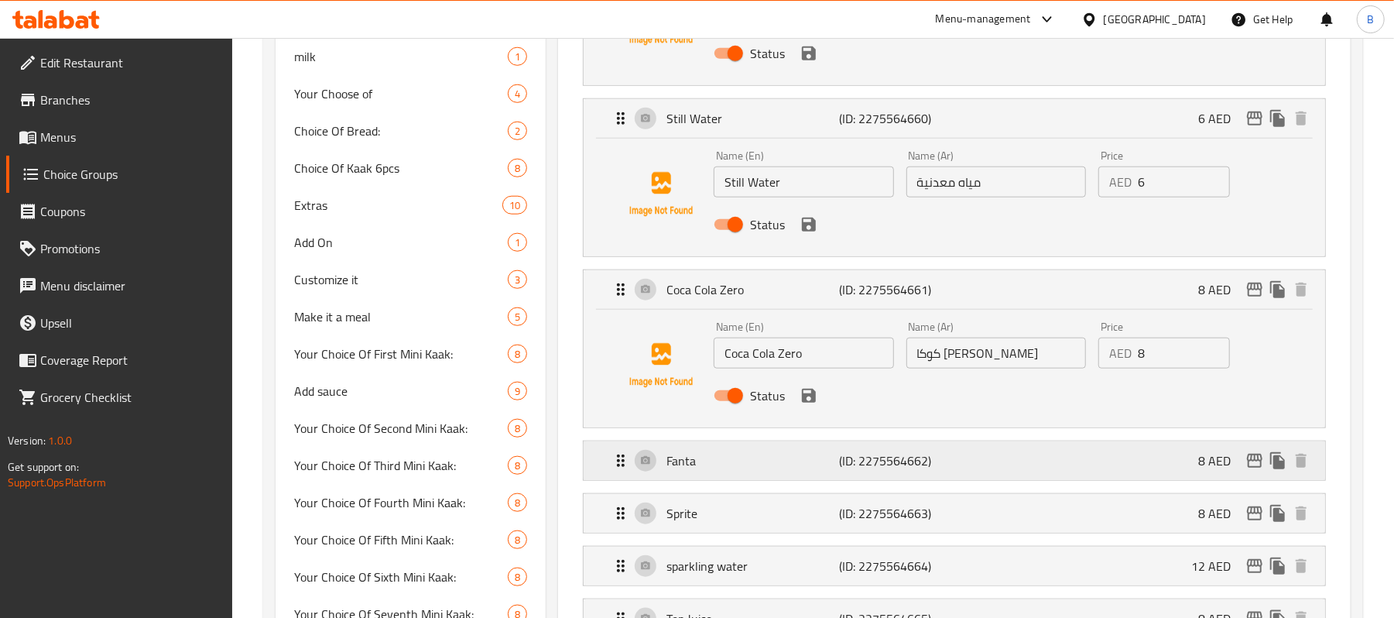
click at [906, 447] on div "Fanta (ID: 2275564662) 8 AED" at bounding box center [959, 460] width 695 height 39
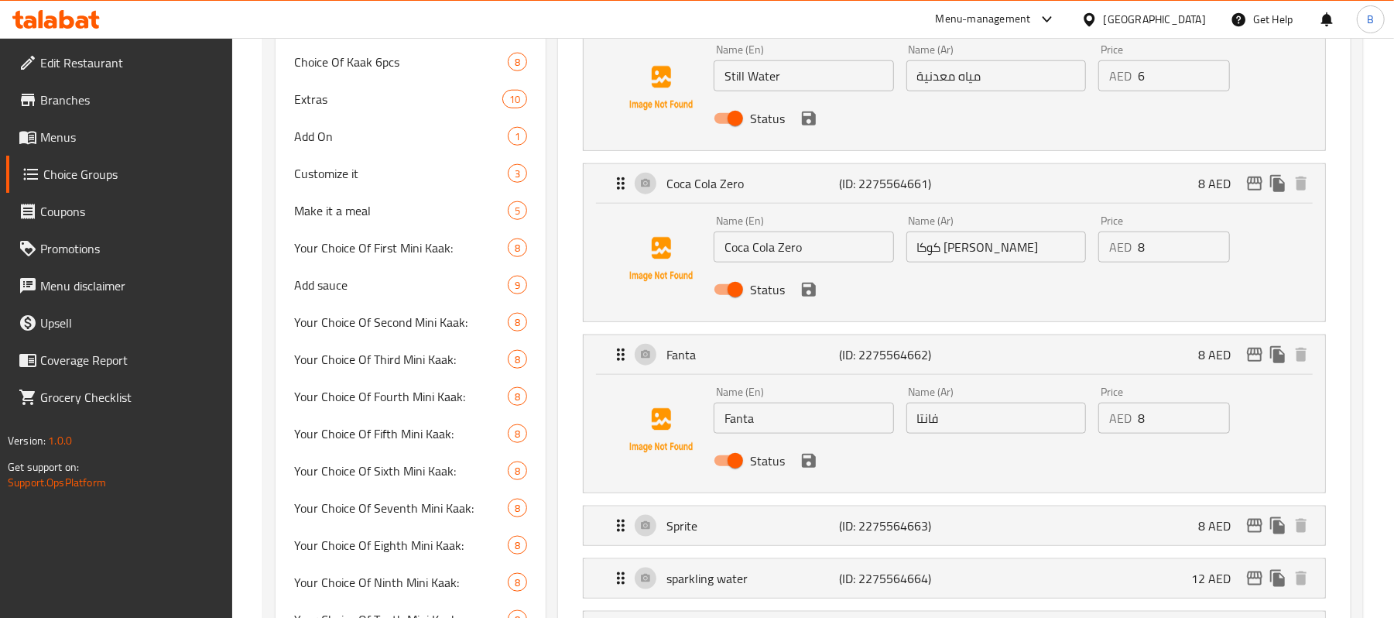
scroll to position [1285, 0]
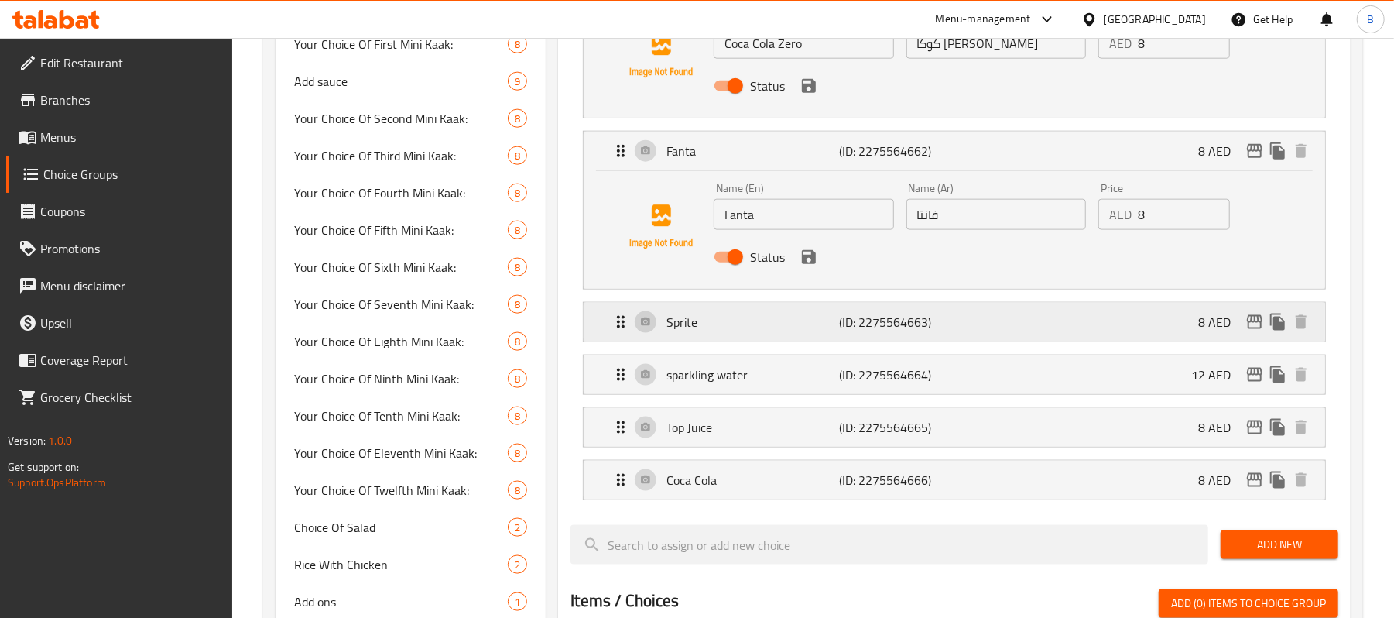
click at [907, 320] on p "(ID: 2275564663)" at bounding box center [897, 322] width 115 height 19
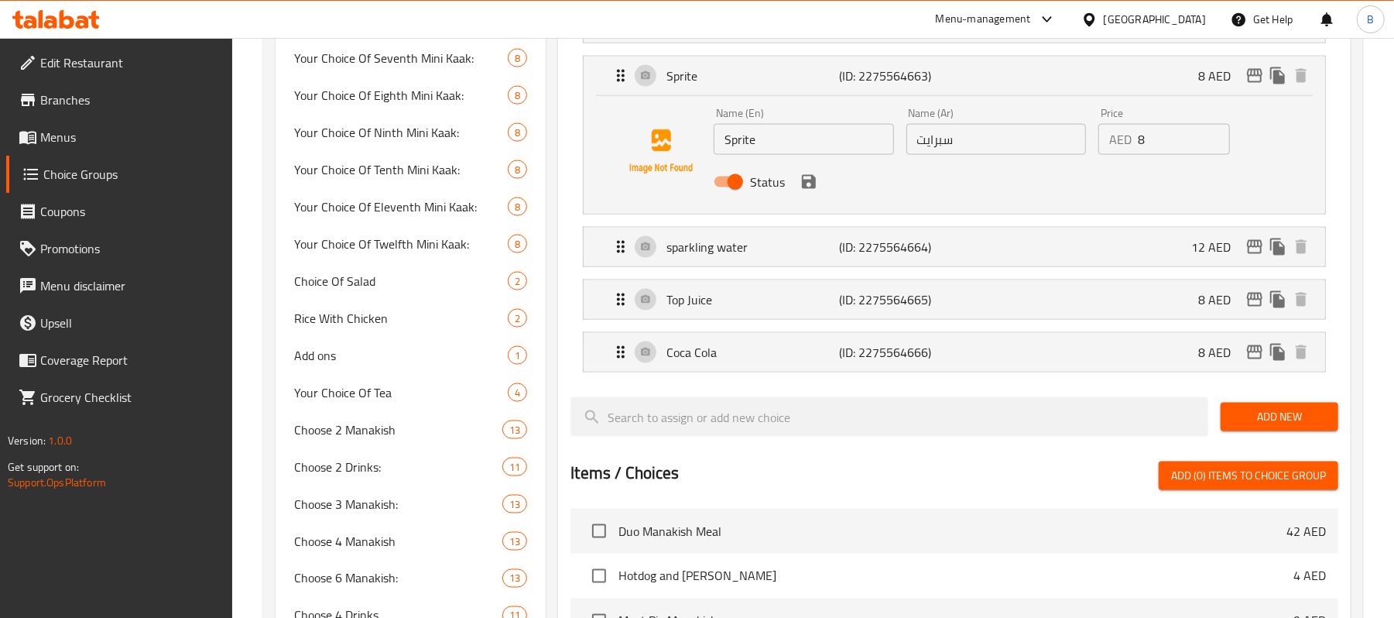
scroll to position [1595, 0]
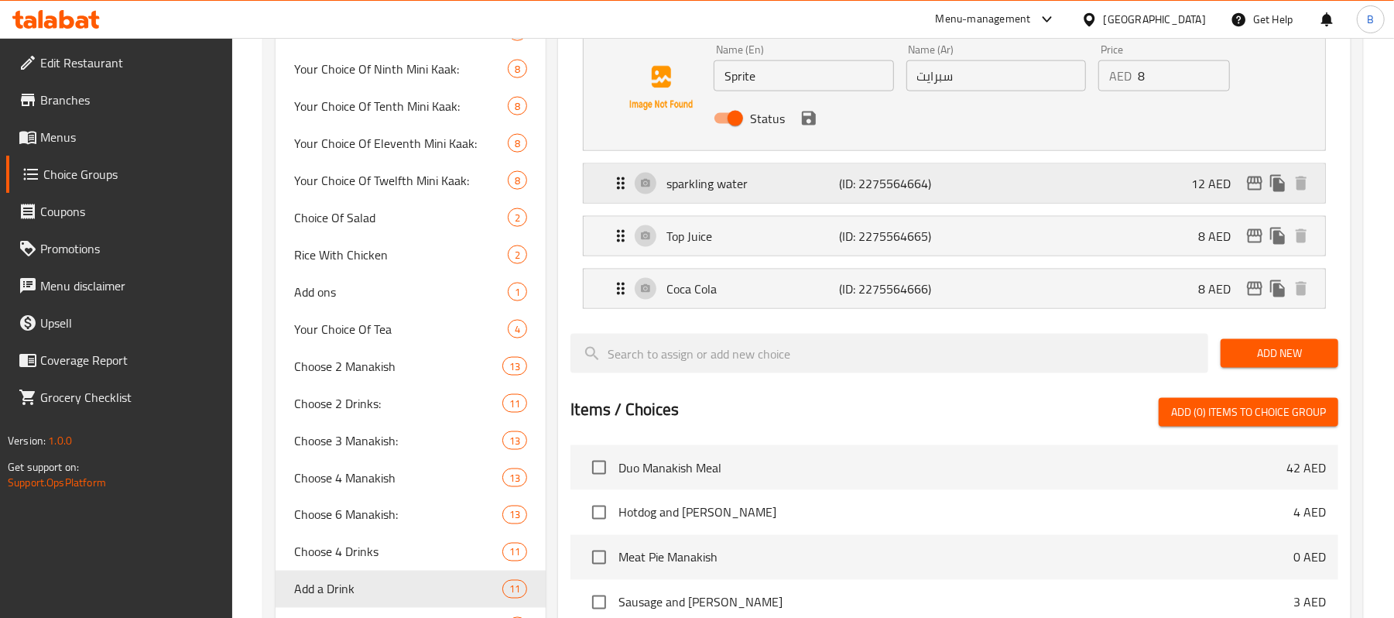
click at [923, 180] on p "(ID: 2275564664)" at bounding box center [897, 183] width 115 height 19
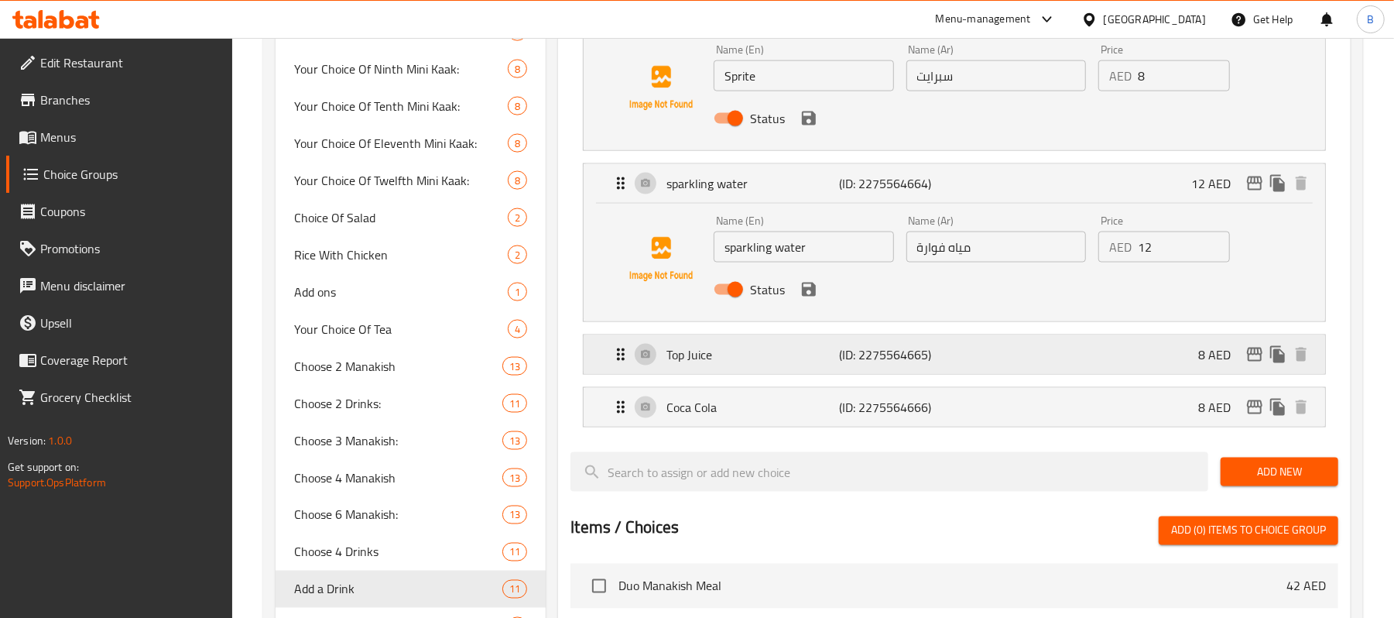
click at [948, 348] on div "Top Juice (ID: 2275564665) 8 AED" at bounding box center [959, 354] width 695 height 39
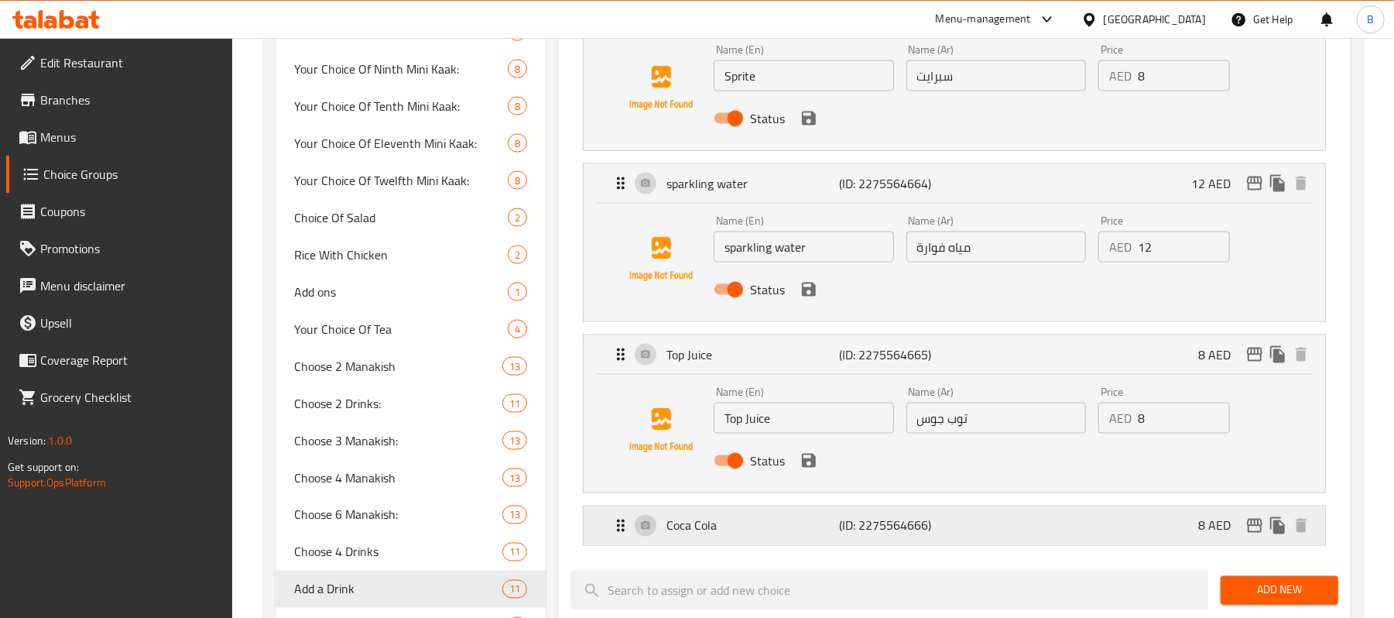
click at [934, 522] on p "(ID: 2275564666)" at bounding box center [897, 525] width 115 height 19
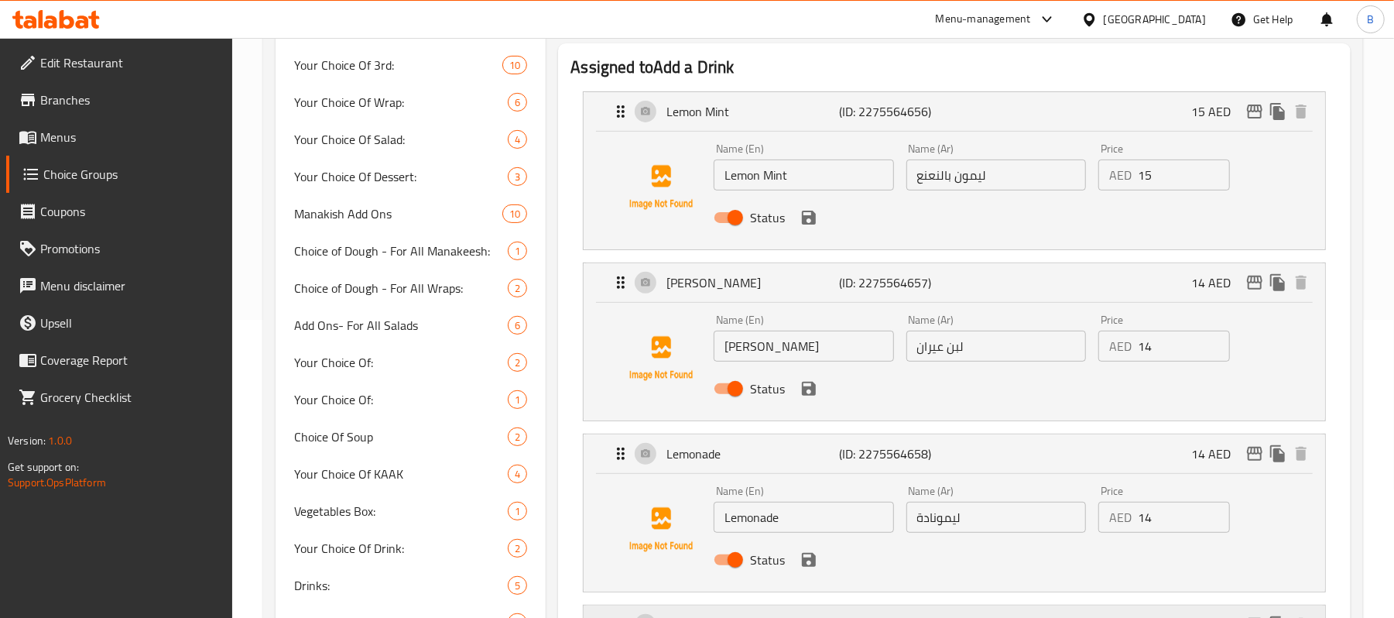
scroll to position [149, 0]
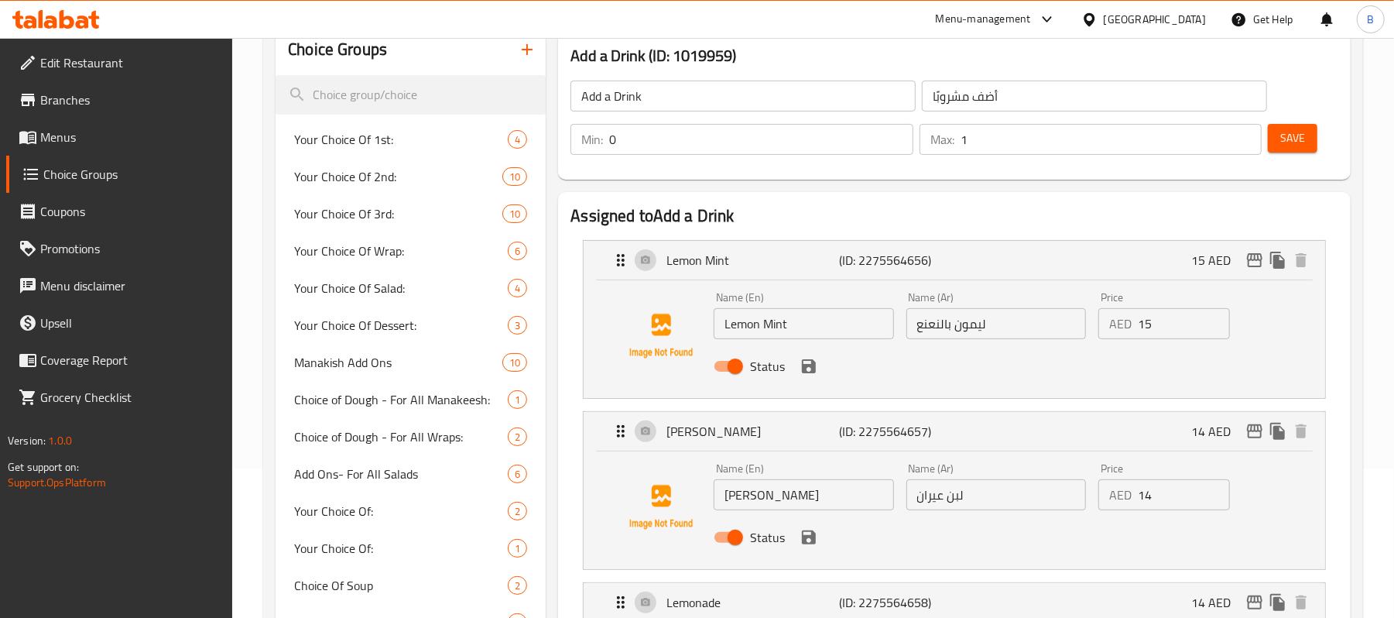
click at [1285, 131] on span "Save" at bounding box center [1292, 137] width 25 height 19
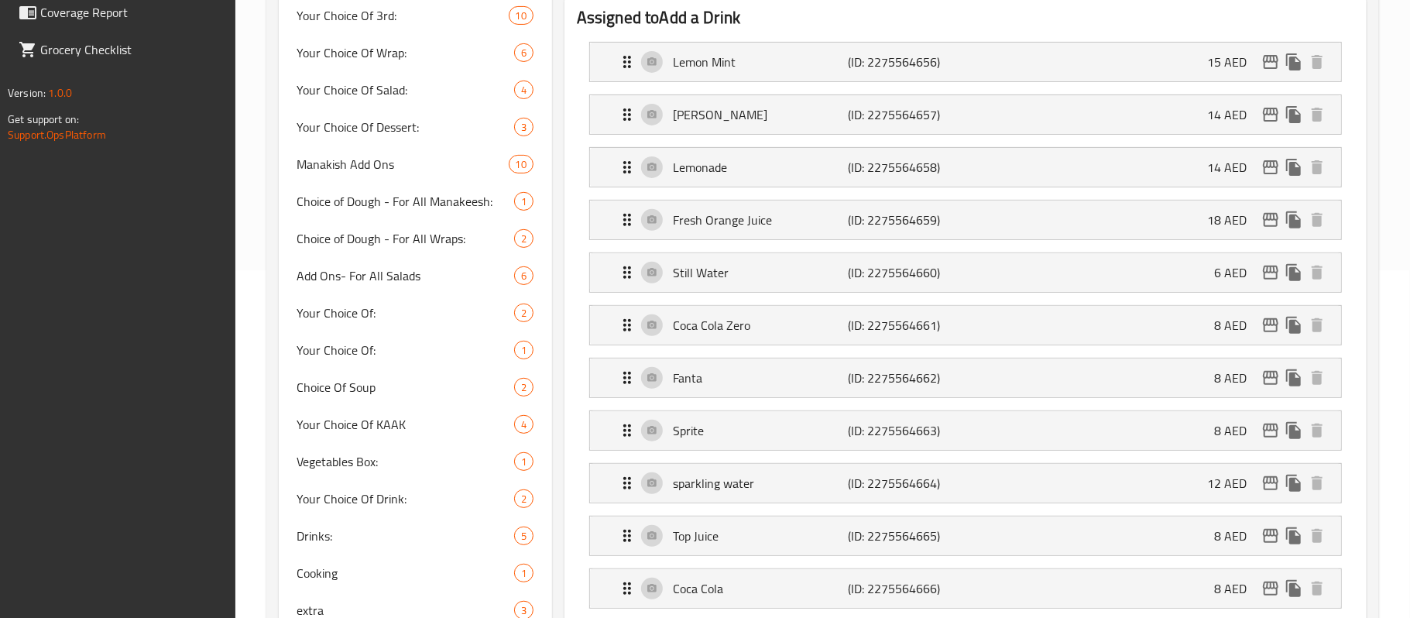
scroll to position [0, 0]
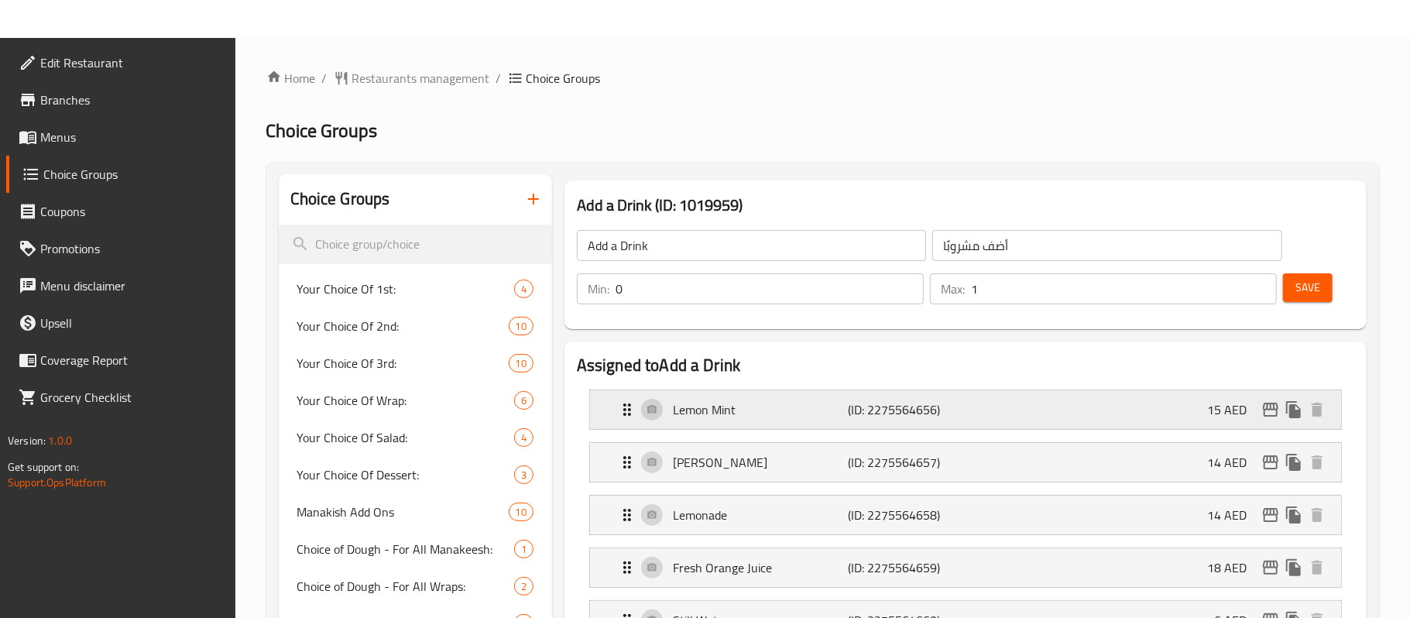
click at [776, 401] on p "Lemon Mint" at bounding box center [760, 409] width 175 height 19
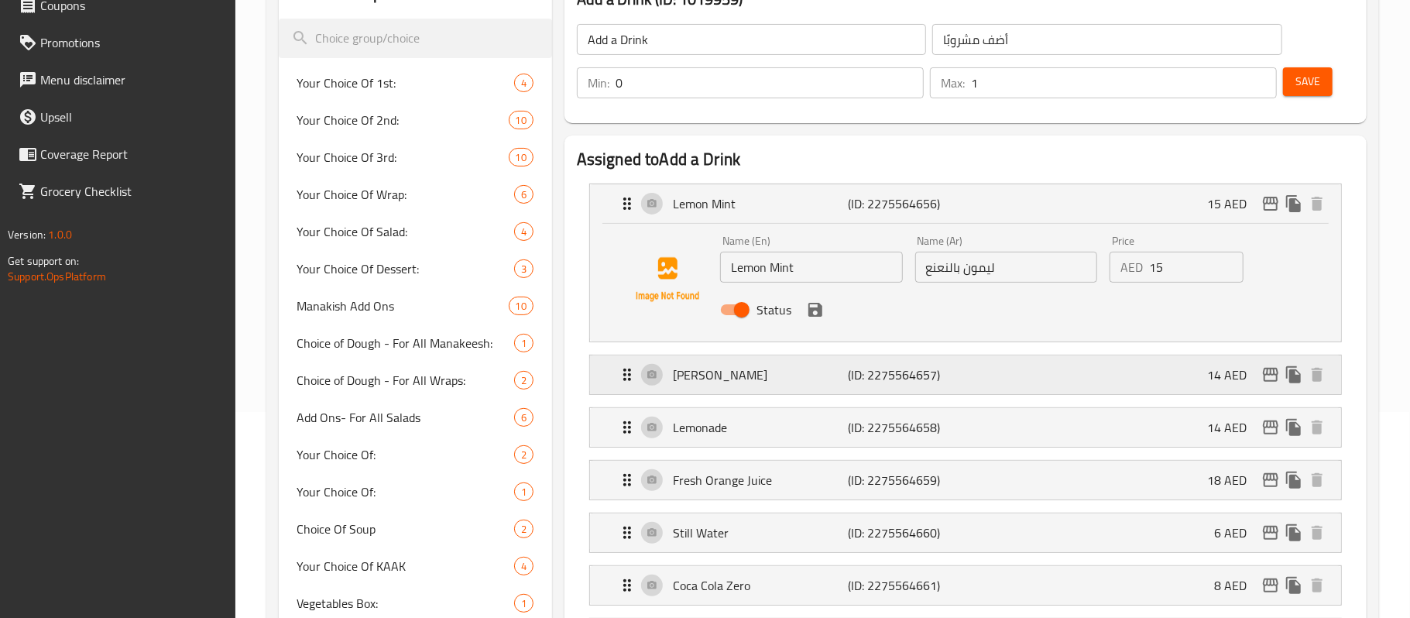
click at [785, 368] on p "[PERSON_NAME]" at bounding box center [760, 374] width 175 height 19
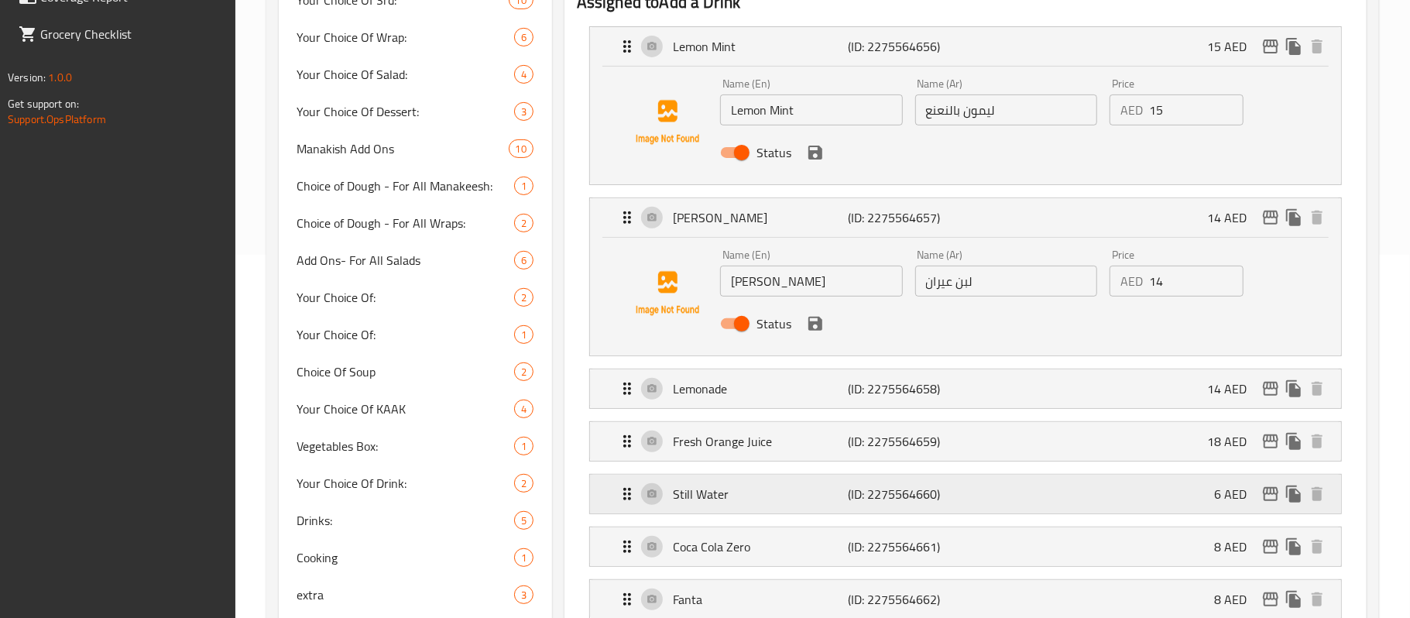
scroll to position [516, 0]
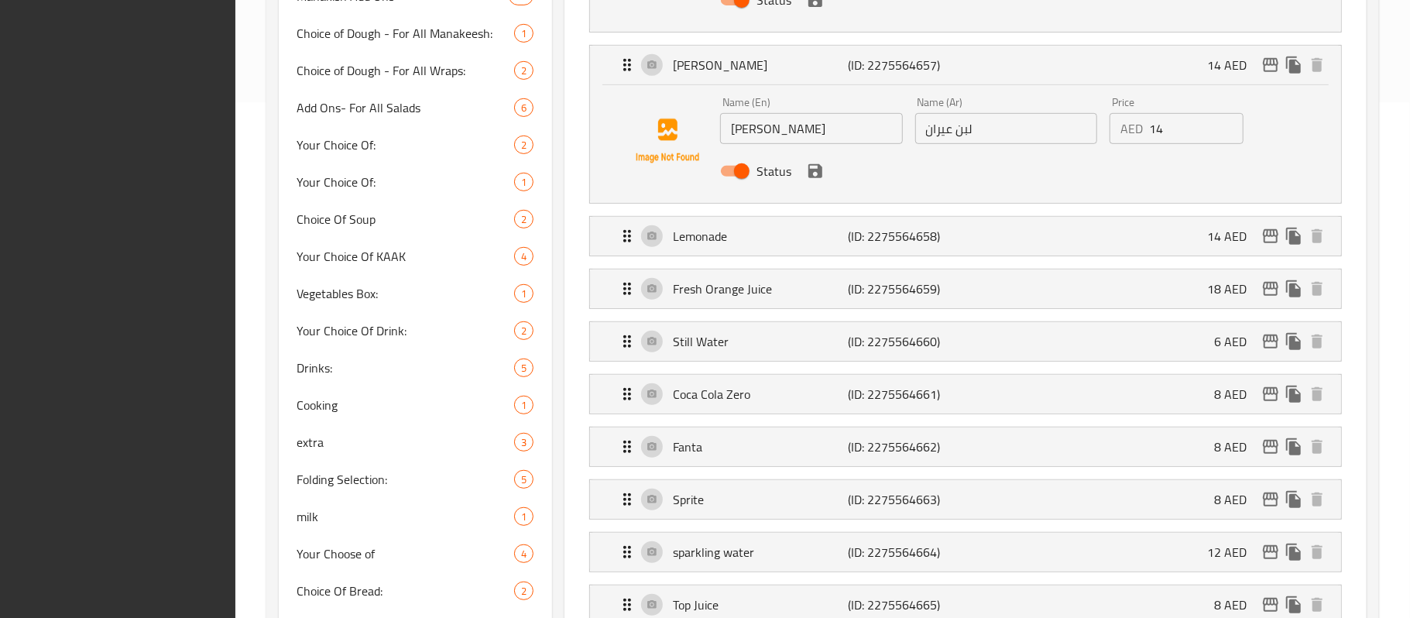
click at [807, 261] on li "Lemonade (ID: 2275564658) 14 AED Name (En) Lemonade Name (En) Name (Ar) ليموناد…" at bounding box center [965, 236] width 777 height 53
click at [807, 235] on p "Lemonade" at bounding box center [760, 236] width 175 height 19
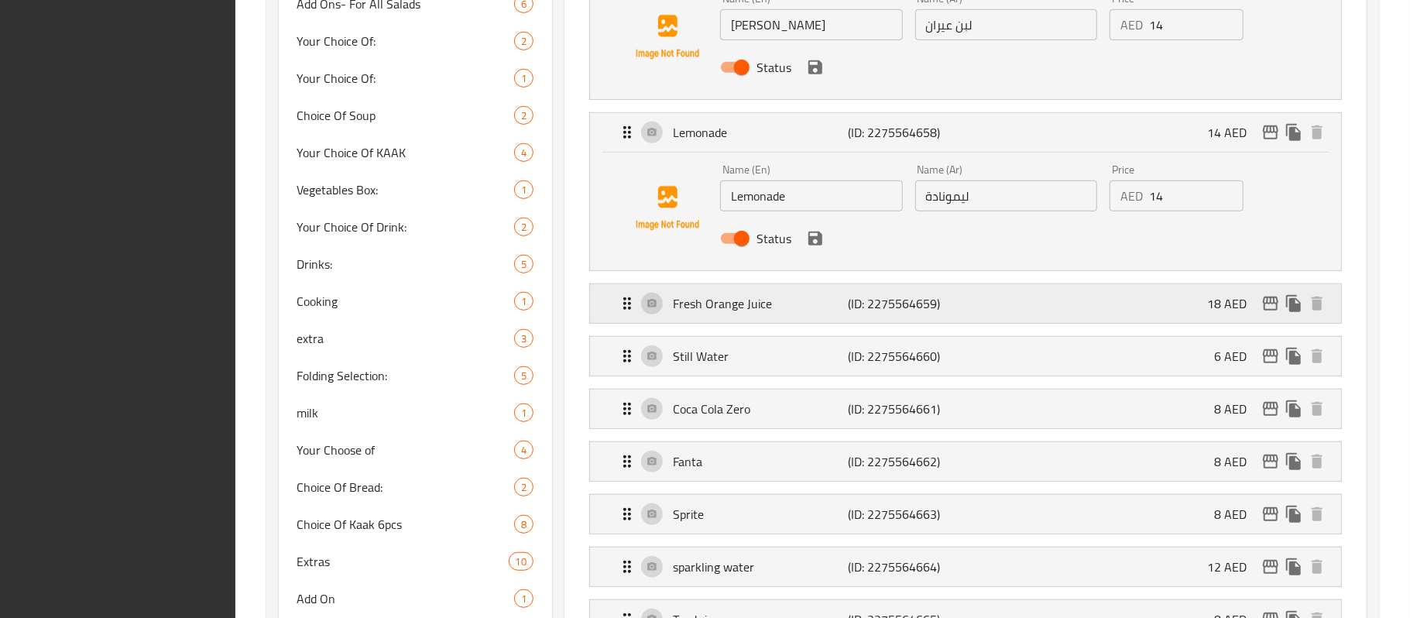
click at [887, 310] on p "(ID: 2275564659)" at bounding box center [906, 303] width 117 height 19
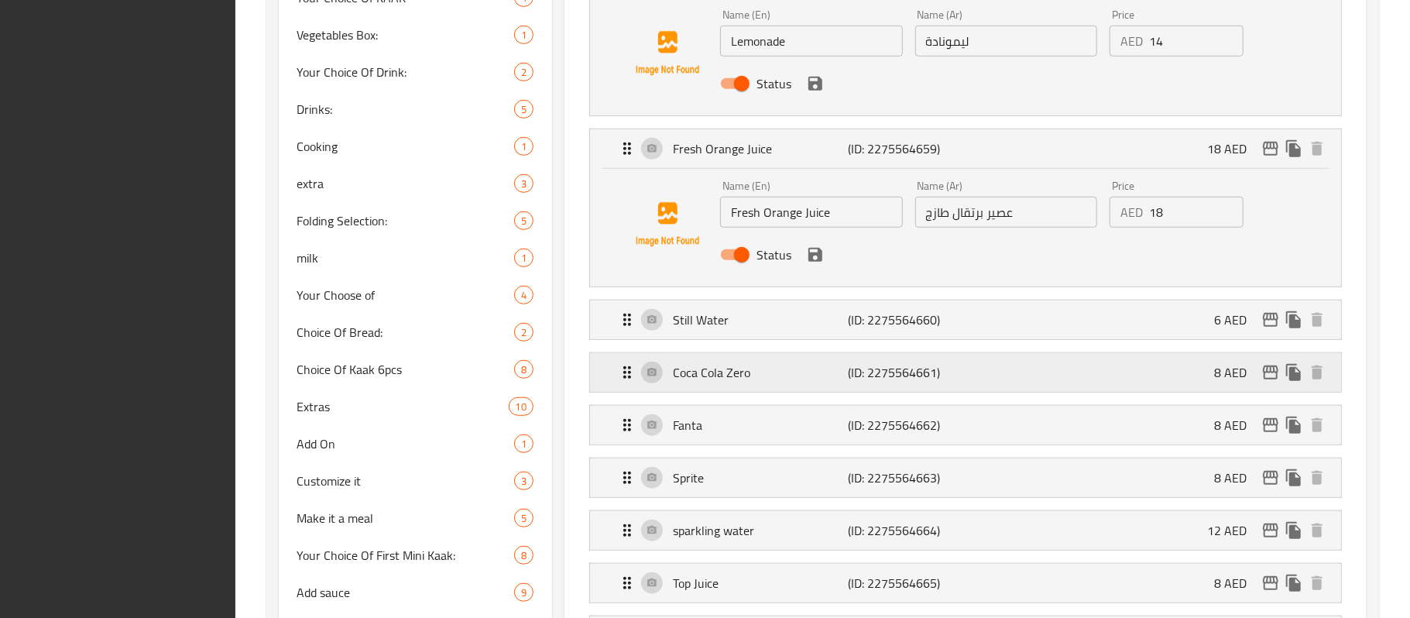
scroll to position [825, 0]
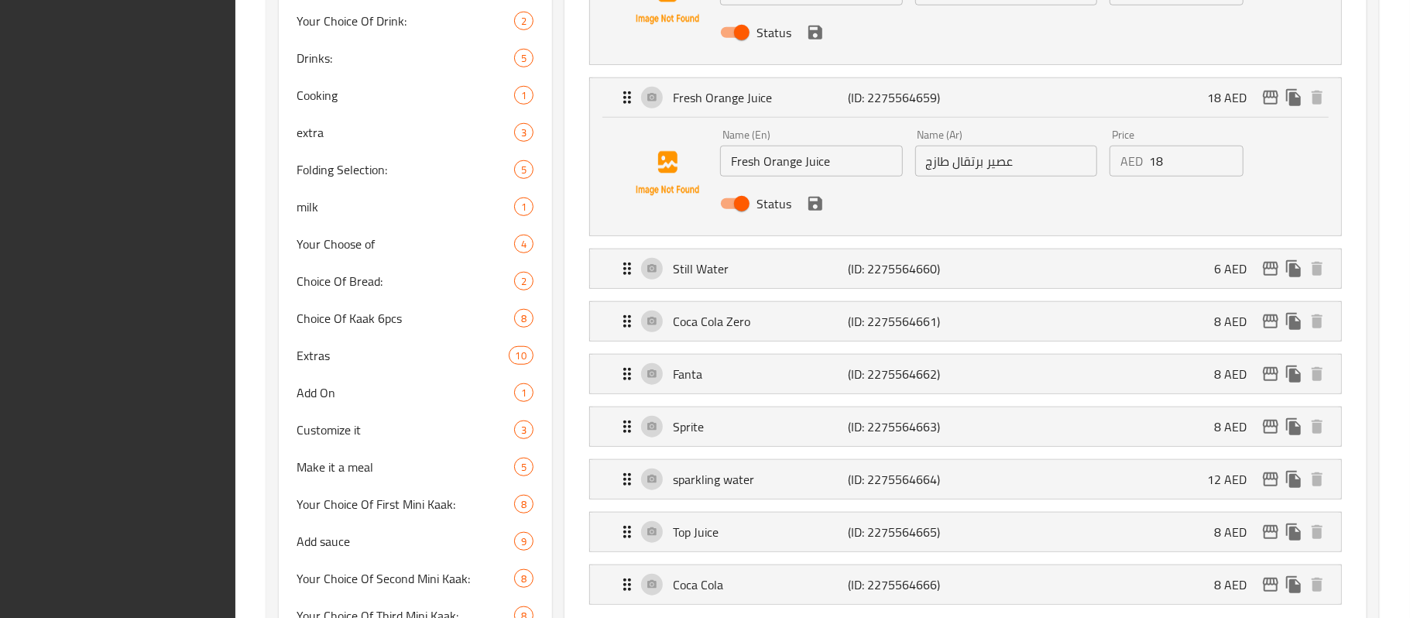
click at [895, 296] on li "Coca Cola Zero (ID: 2275564661) 8 AED Name (En) Coca Cola Zero Name (En) Name (…" at bounding box center [965, 321] width 777 height 53
click at [881, 263] on p "(ID: 2275564660)" at bounding box center [906, 268] width 117 height 19
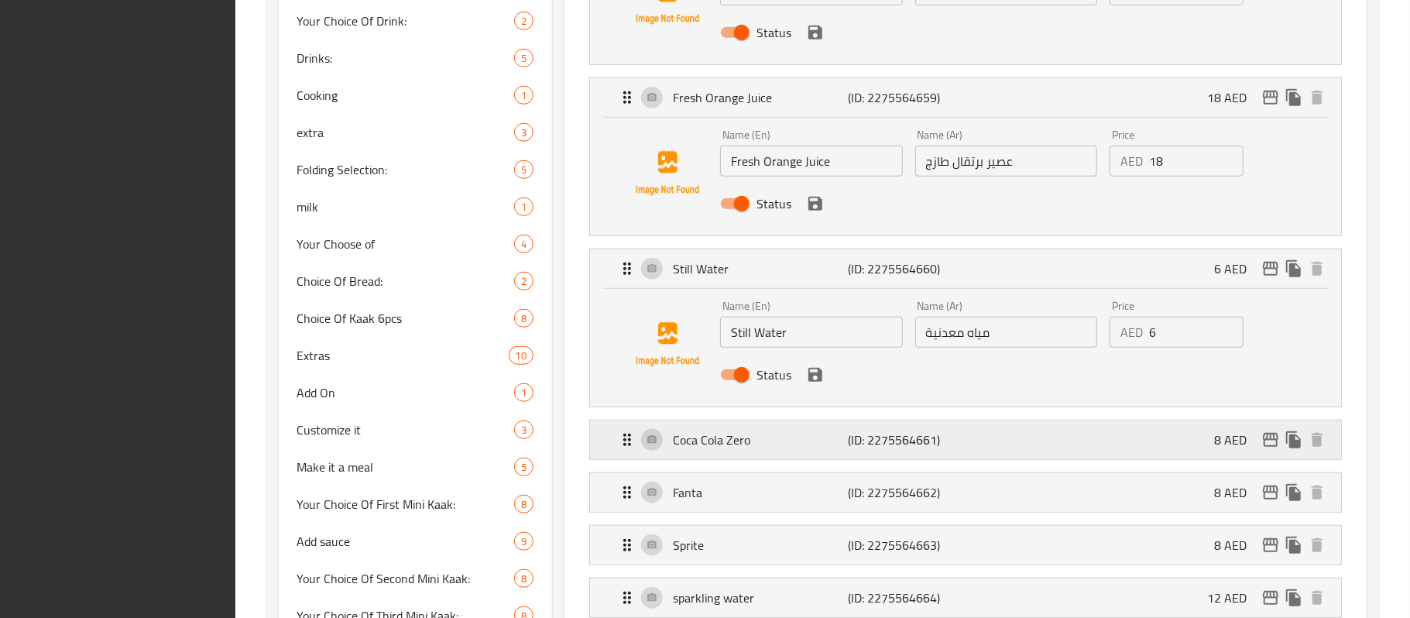
click at [914, 437] on p "(ID: 2275564661)" at bounding box center [906, 439] width 117 height 19
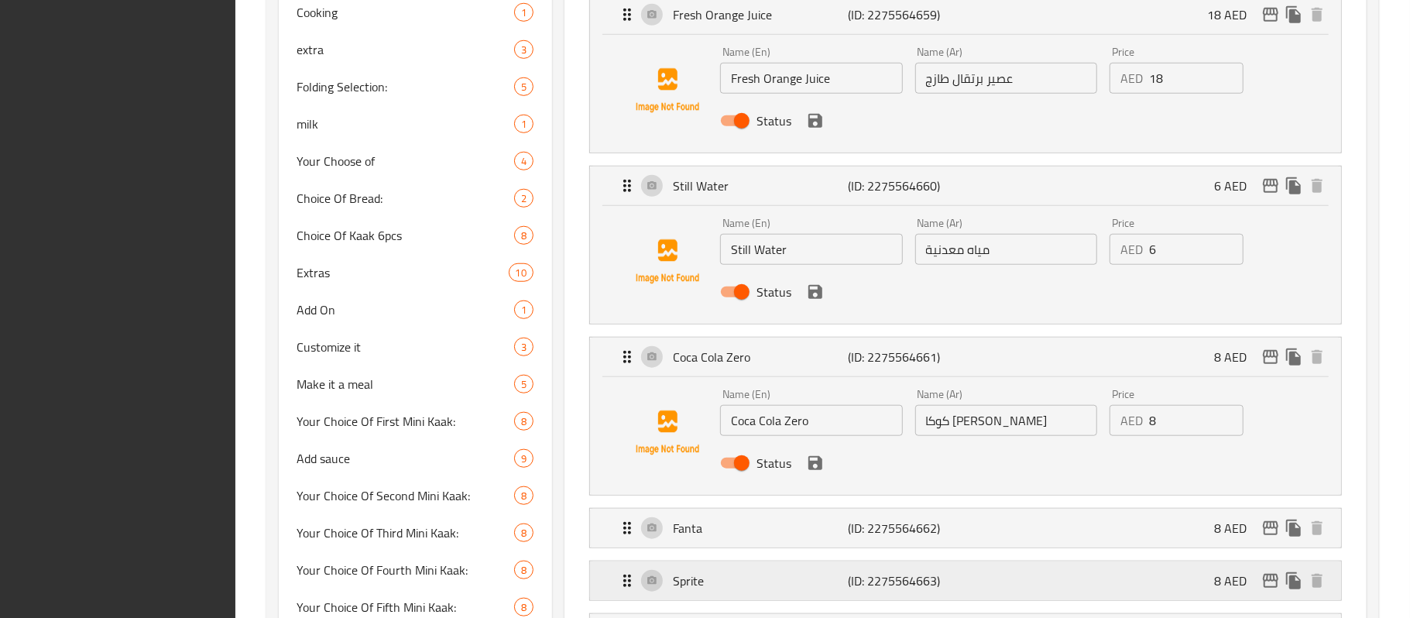
scroll to position [1032, 0]
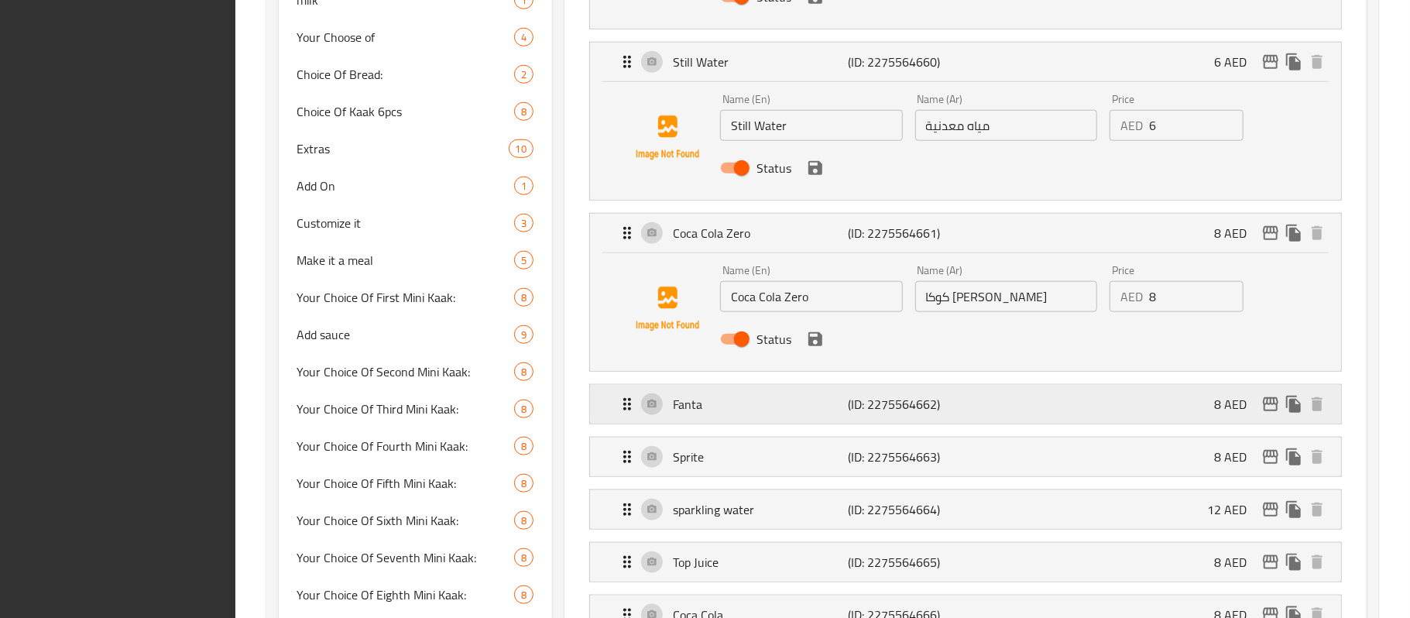
click at [948, 399] on p "(ID: 2275564662)" at bounding box center [906, 404] width 117 height 19
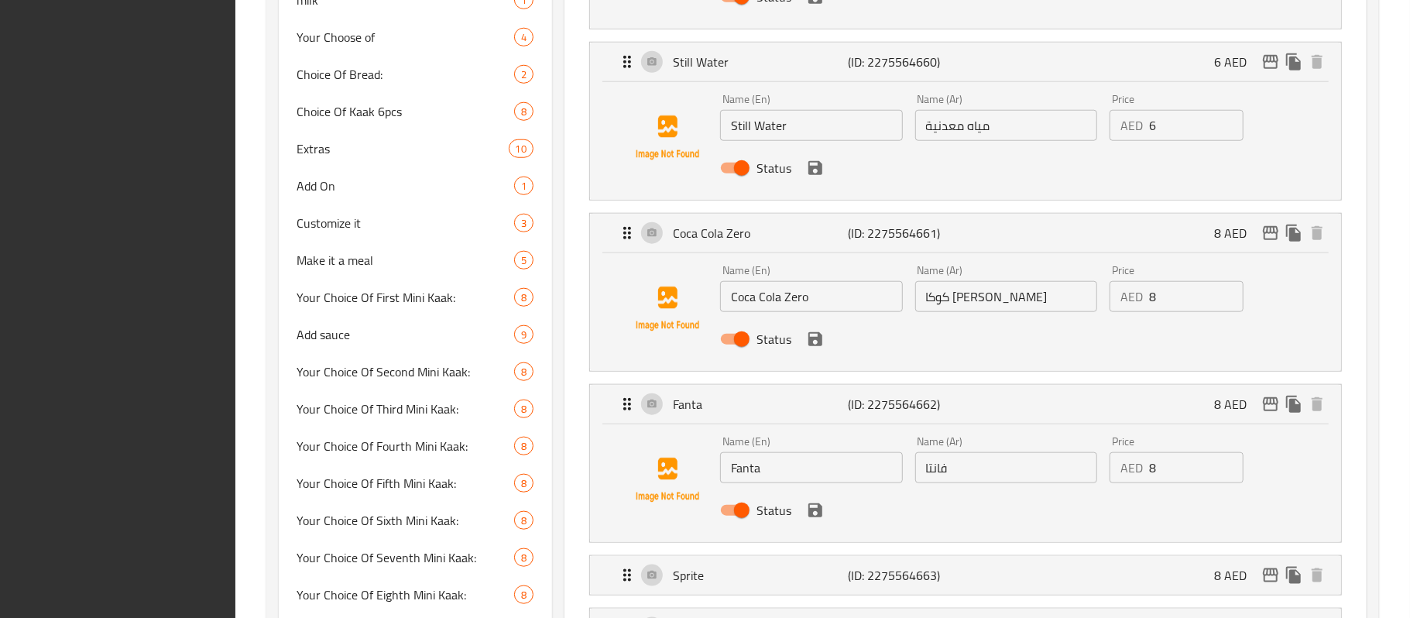
scroll to position [1135, 0]
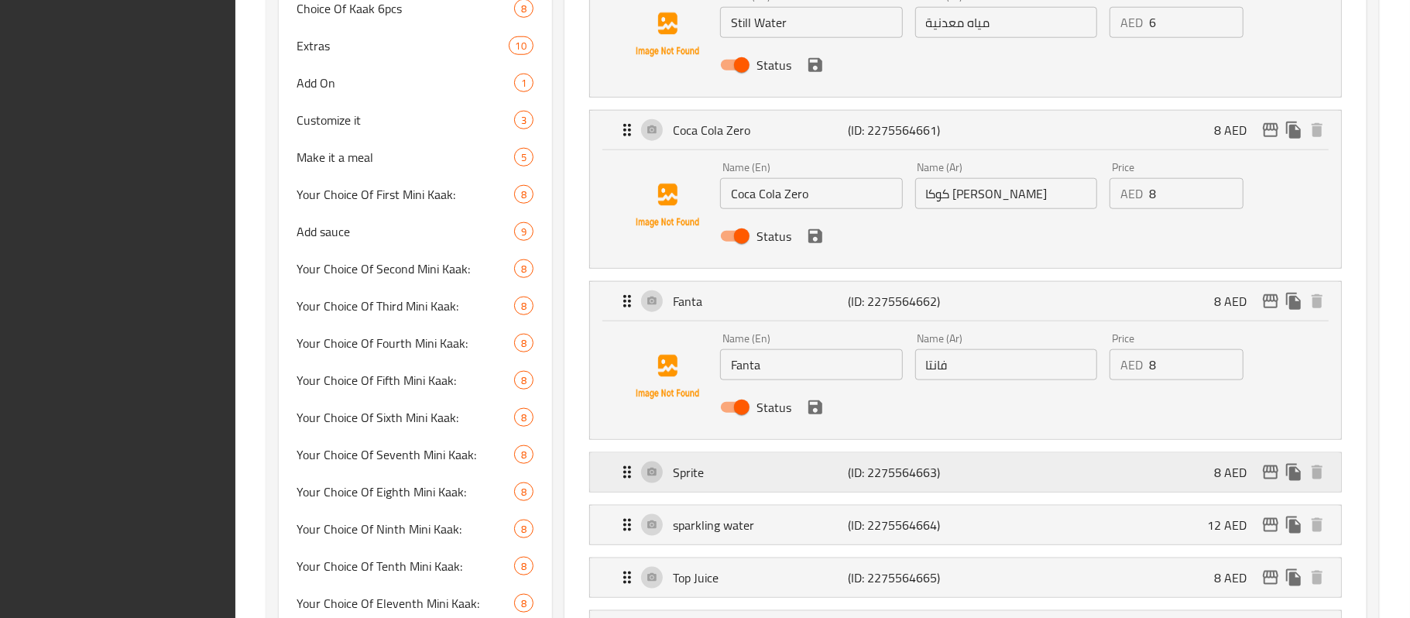
click at [927, 463] on p "(ID: 2275564663)" at bounding box center [906, 472] width 117 height 19
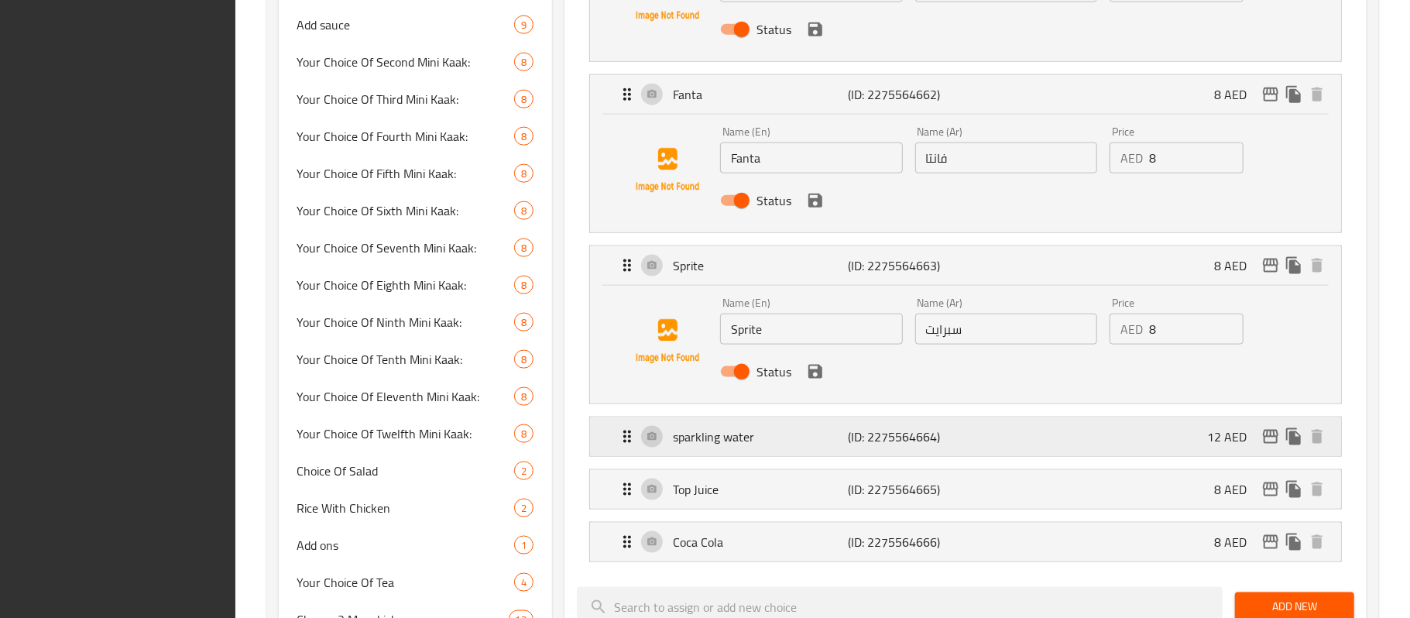
click at [886, 446] on p "(ID: 2275564664)" at bounding box center [906, 436] width 117 height 19
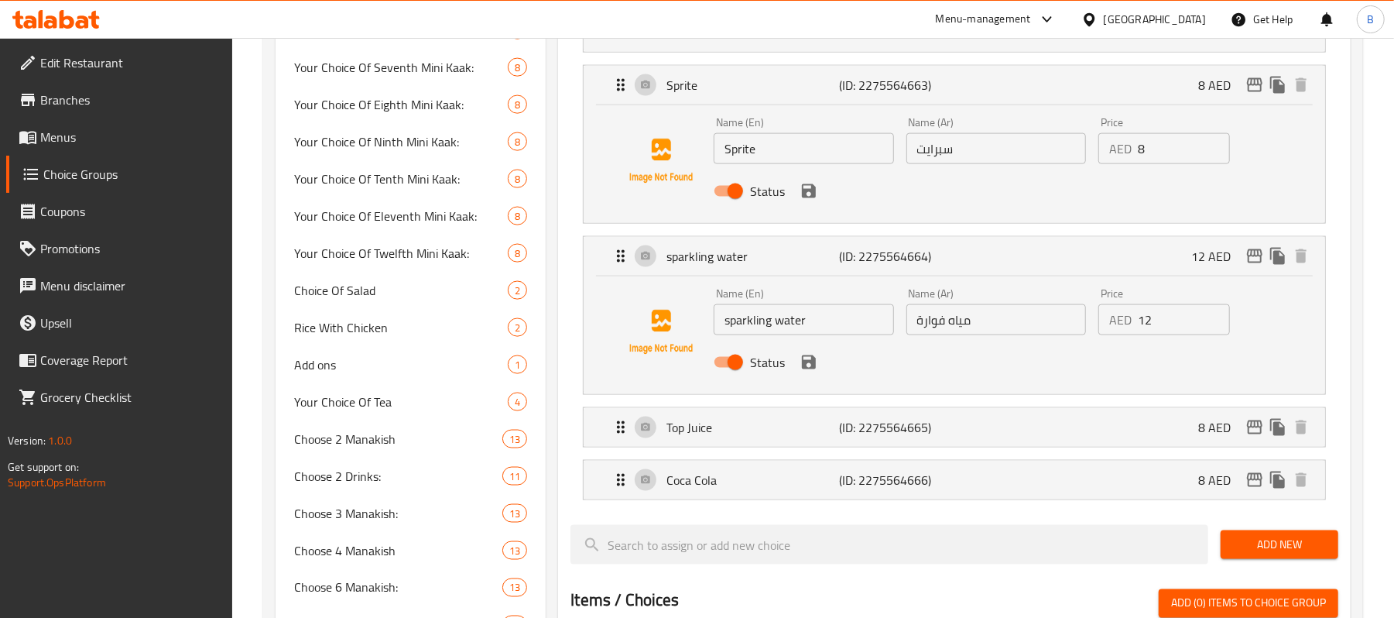
scroll to position [1596, 0]
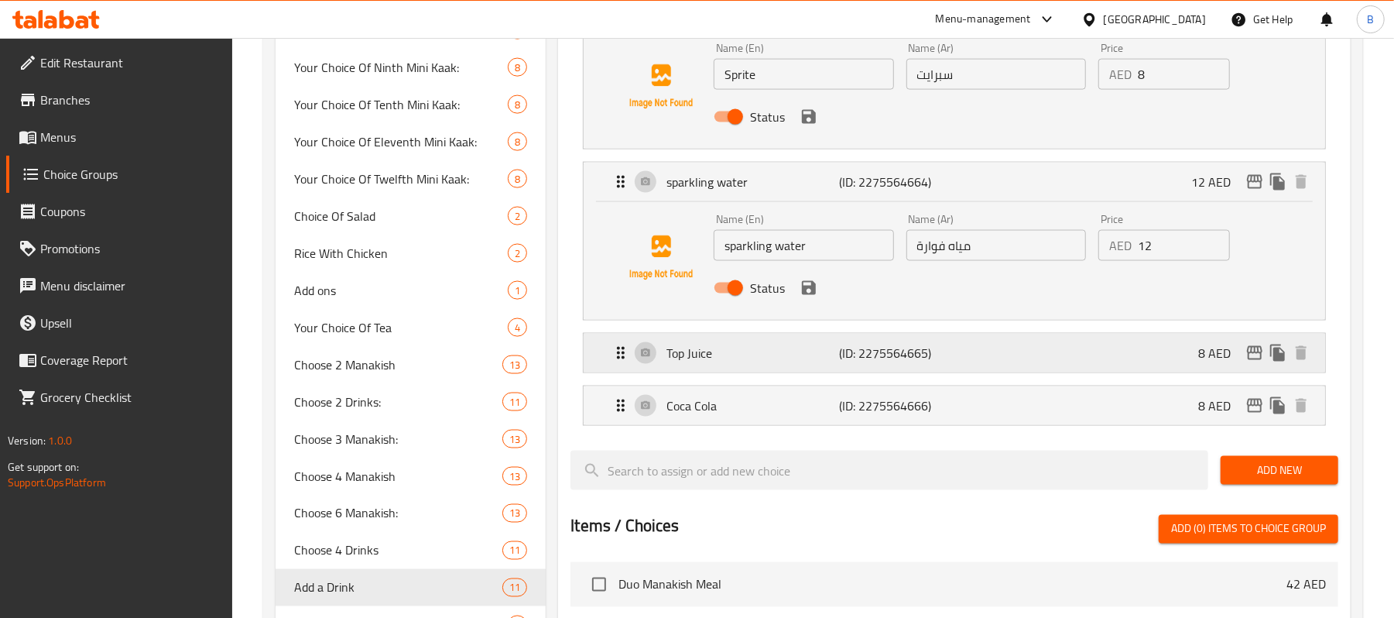
click at [828, 362] on p "Top Juice" at bounding box center [752, 353] width 173 height 19
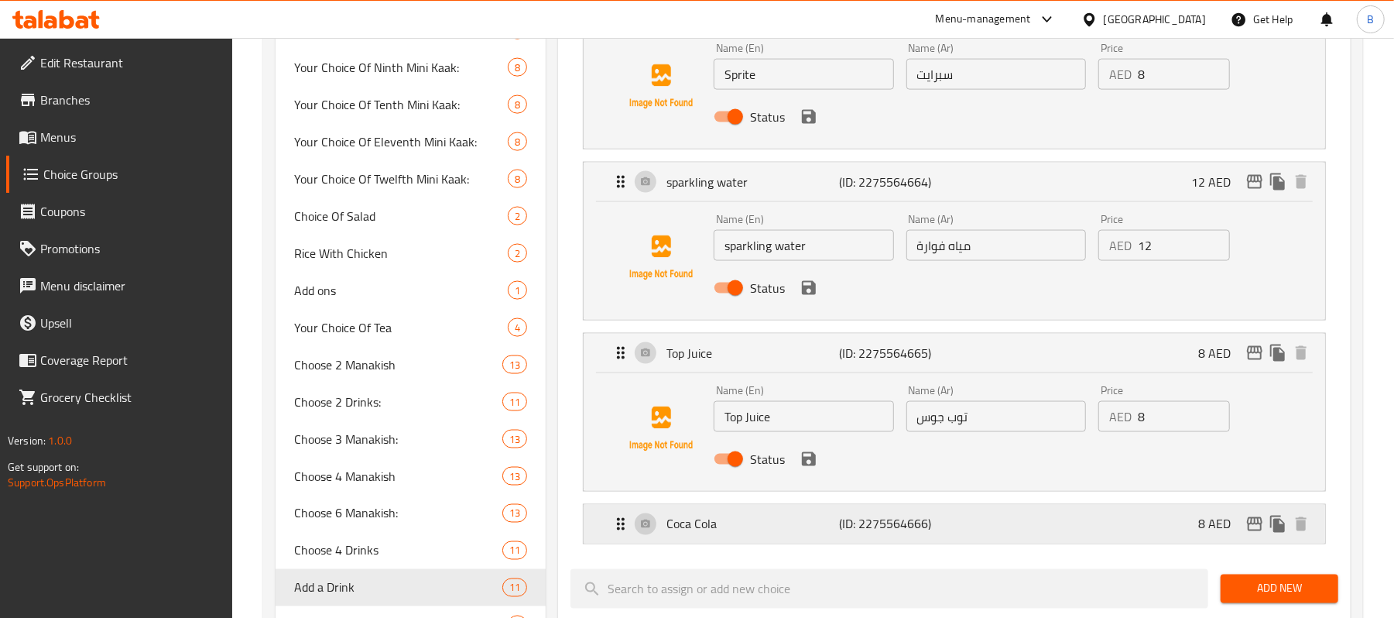
click at [838, 520] on p "Coca Cola" at bounding box center [752, 524] width 173 height 19
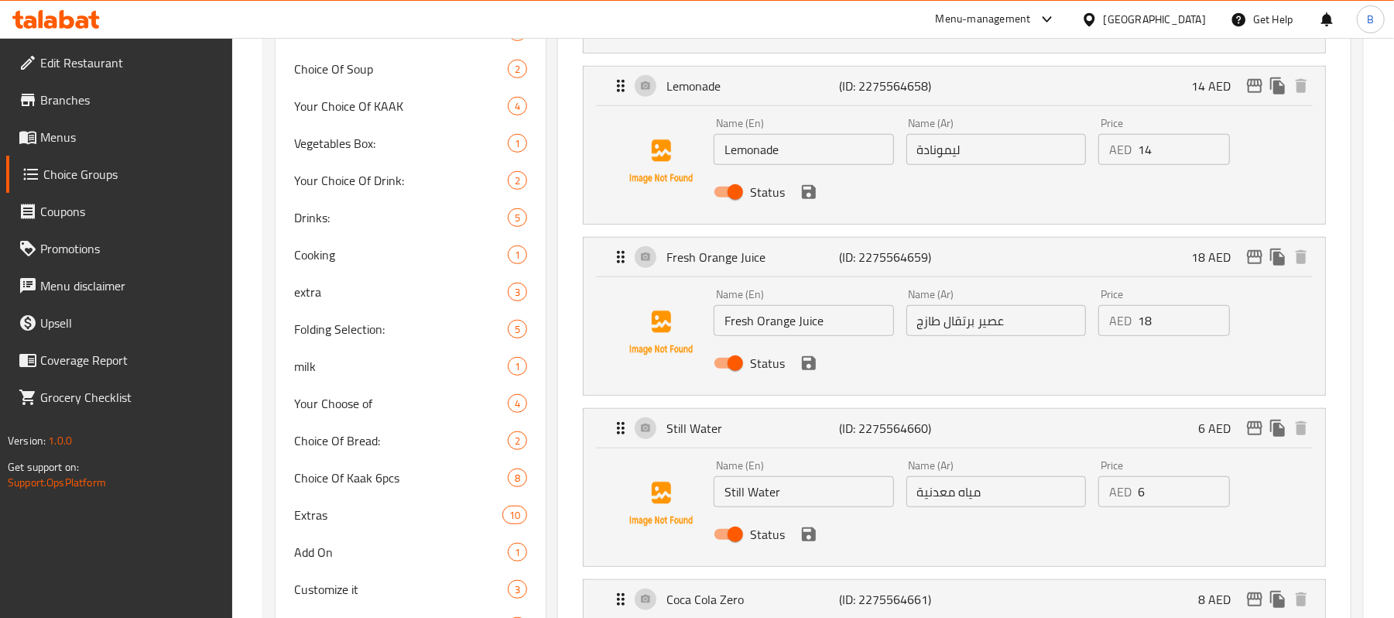
scroll to position [46, 0]
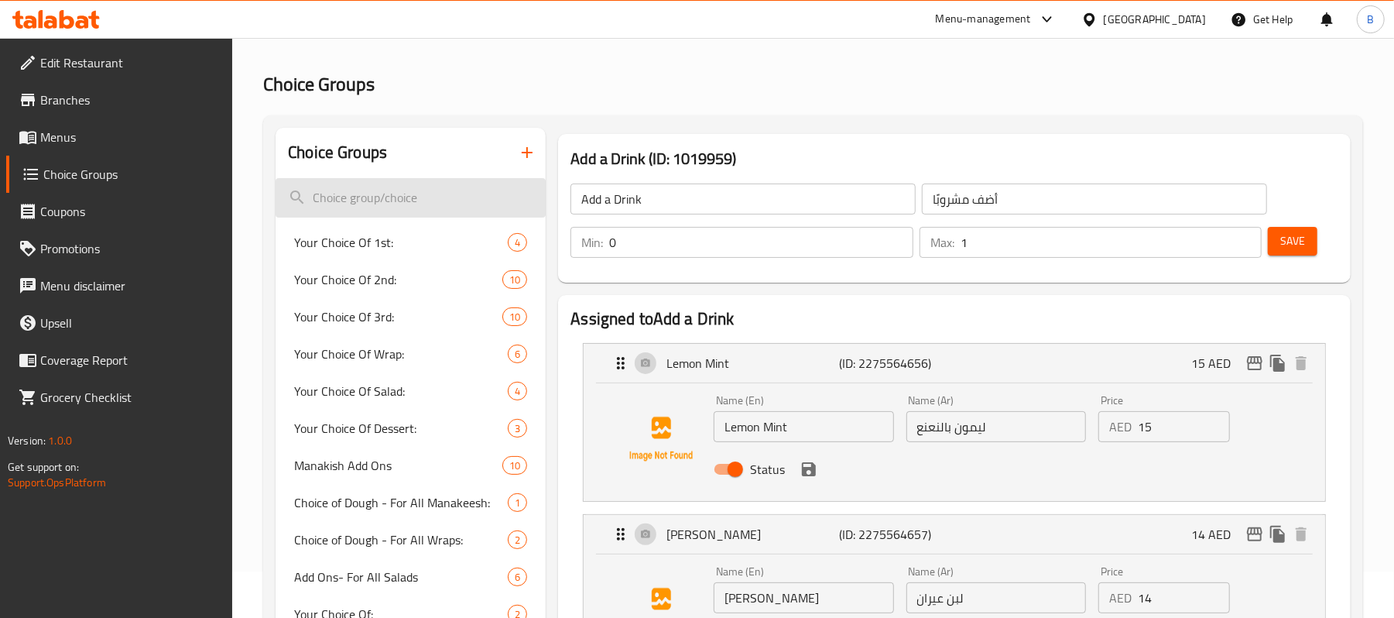
click at [416, 190] on input "search" at bounding box center [411, 197] width 270 height 39
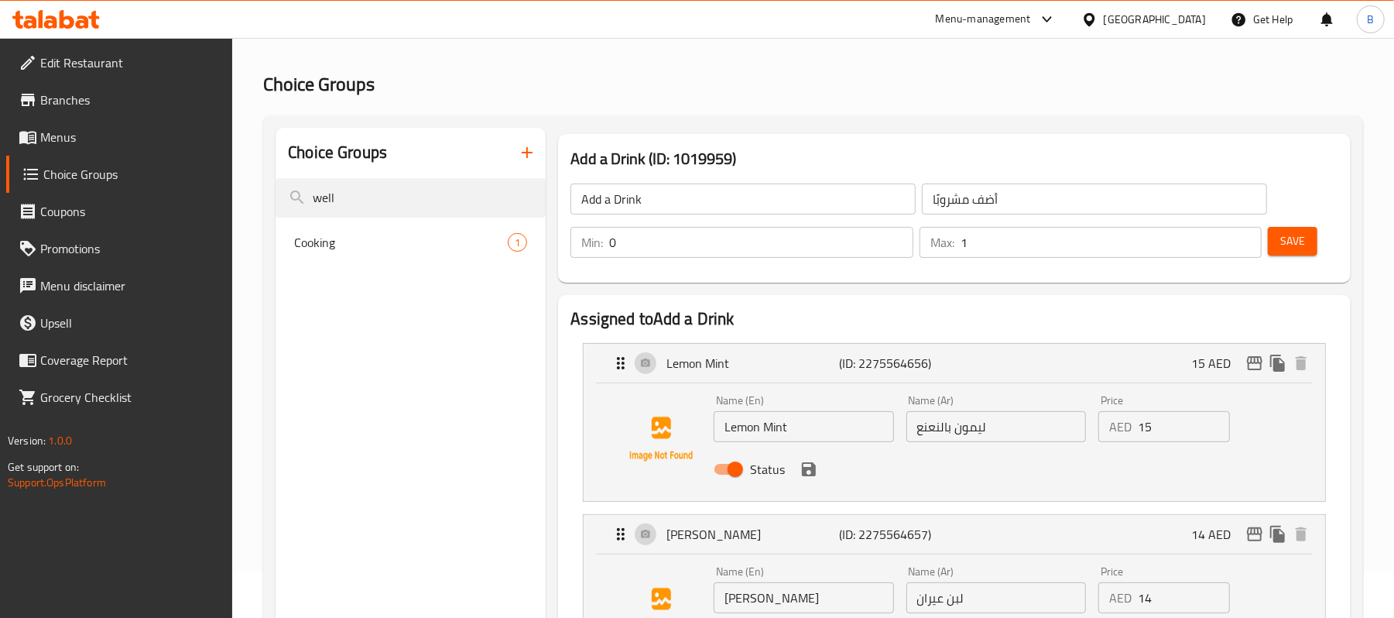
type input "well"
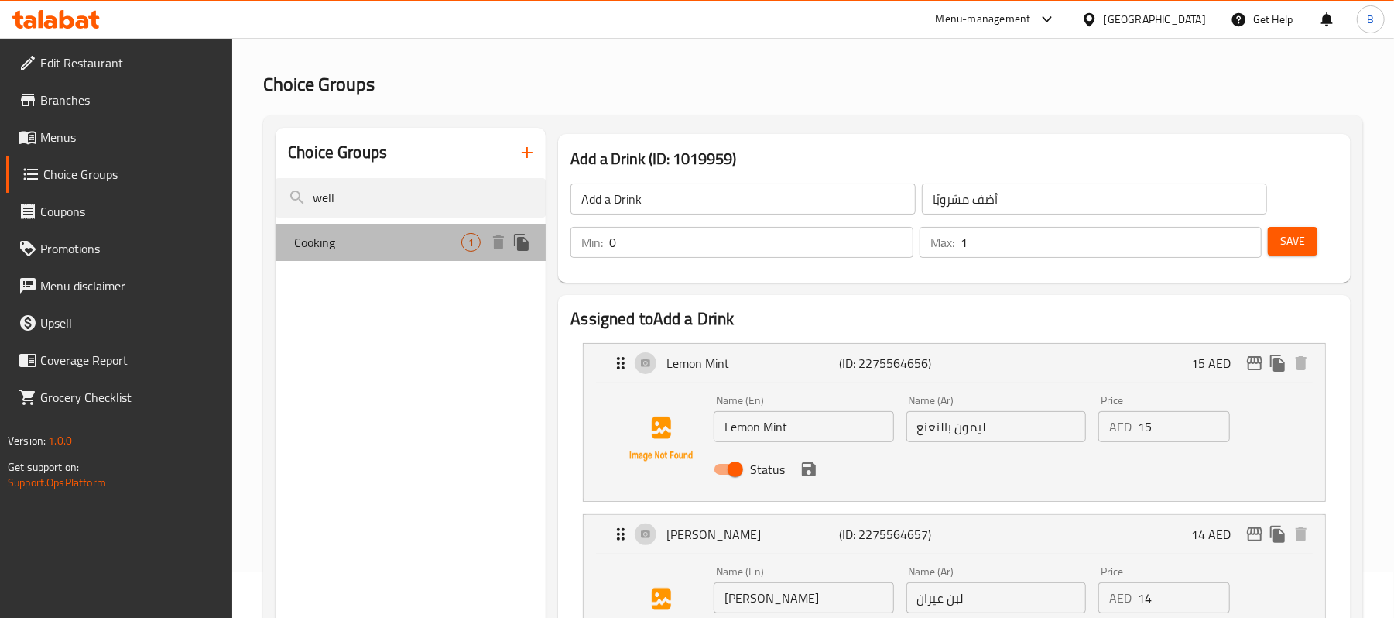
click at [388, 237] on span "Cooking" at bounding box center [377, 242] width 167 height 19
type input "Cooking"
type input "الطهي"
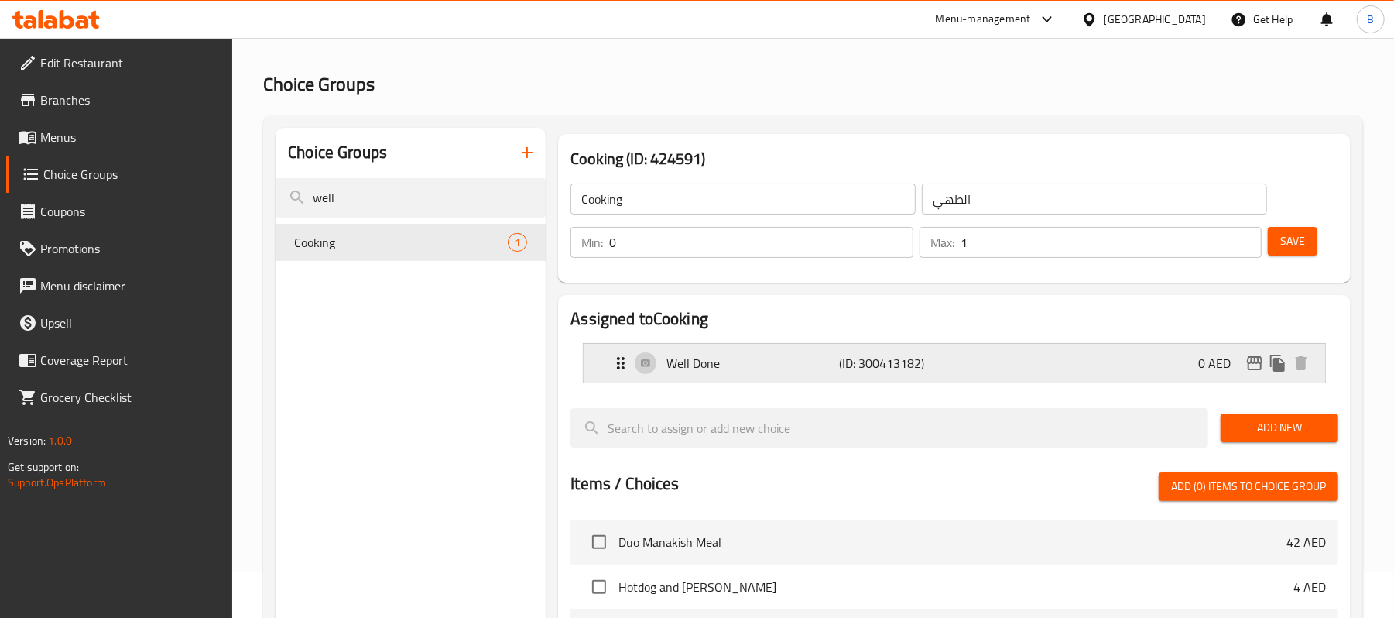
click at [986, 361] on div "Well Done (ID: 300413182) 0 AED" at bounding box center [959, 363] width 695 height 39
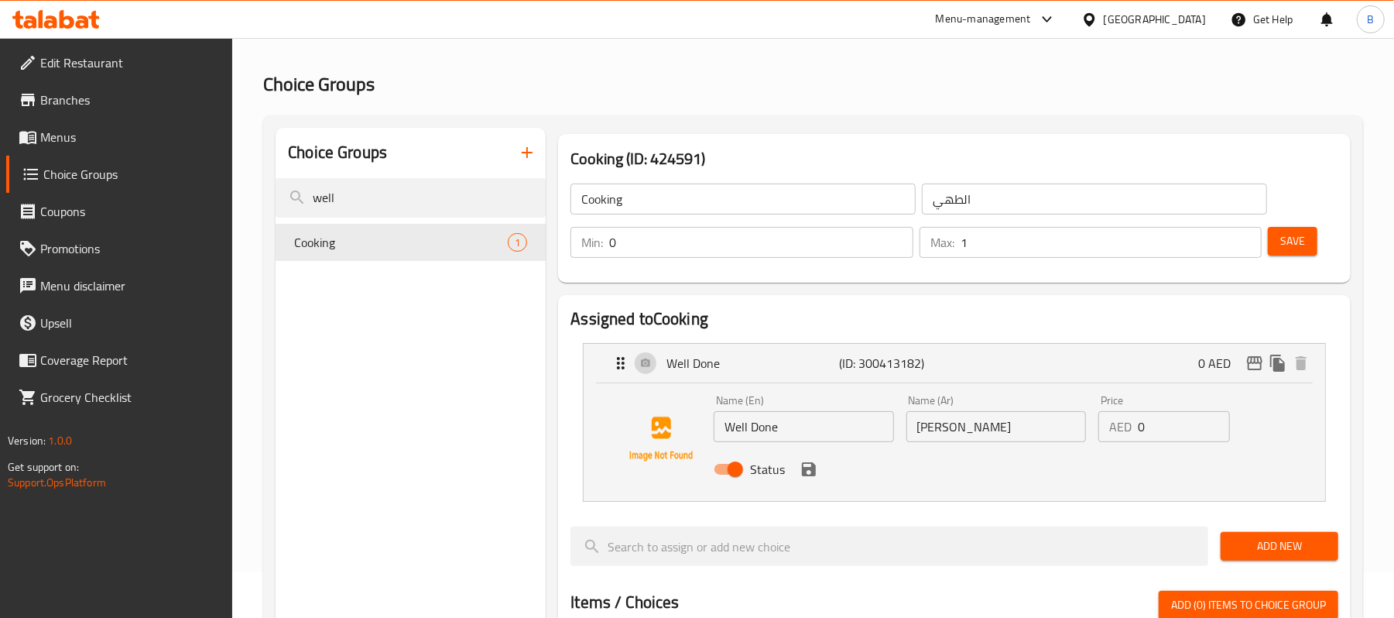
click at [945, 427] on input "[PERSON_NAME]" at bounding box center [996, 426] width 180 height 31
paste input "مطهو جيداً"
click at [812, 472] on icon "save" at bounding box center [809, 469] width 14 height 14
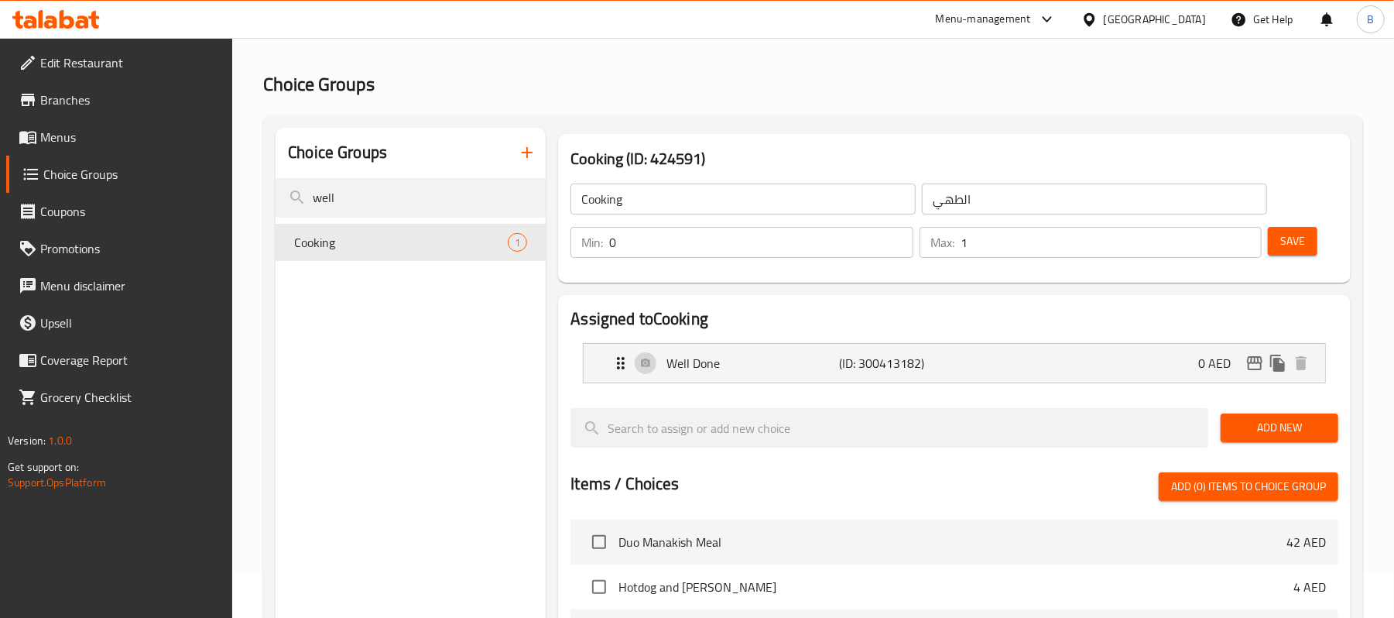
type input "مطهو جيداً"
click at [1307, 246] on button "Save" at bounding box center [1293, 241] width 50 height 29
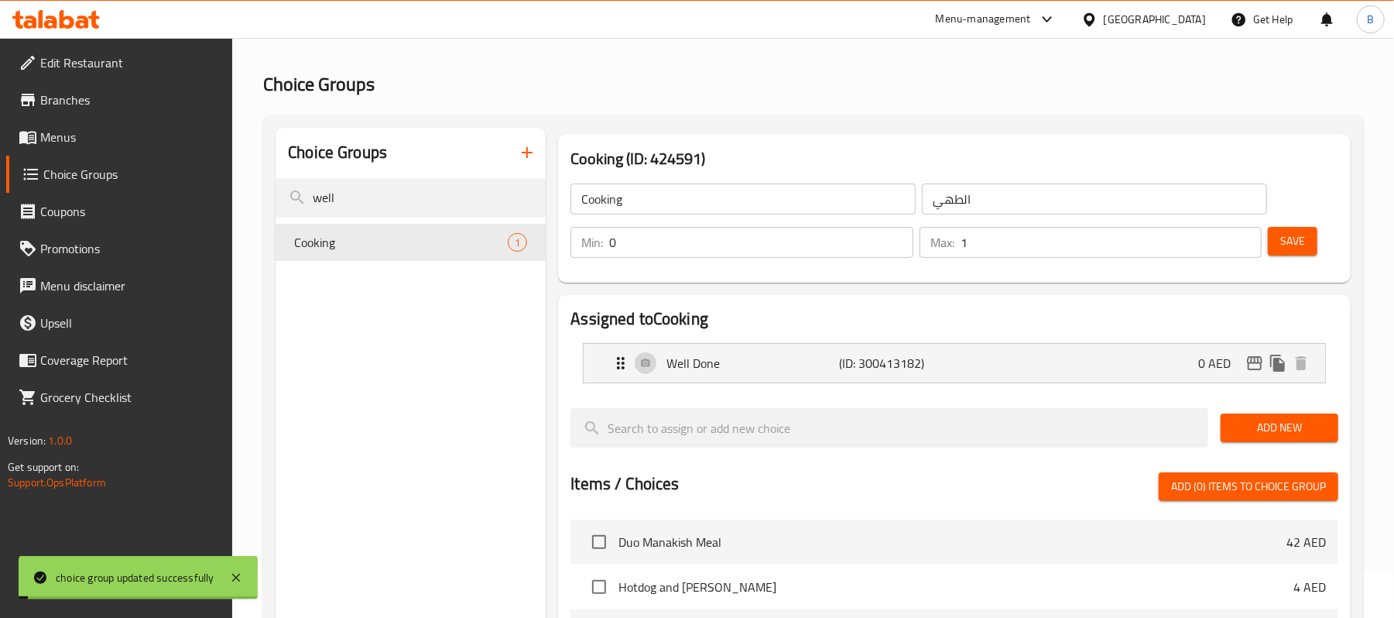
click at [874, 369] on p "(ID: 300413182)" at bounding box center [897, 363] width 115 height 19
